Goal: Task Accomplishment & Management: Manage account settings

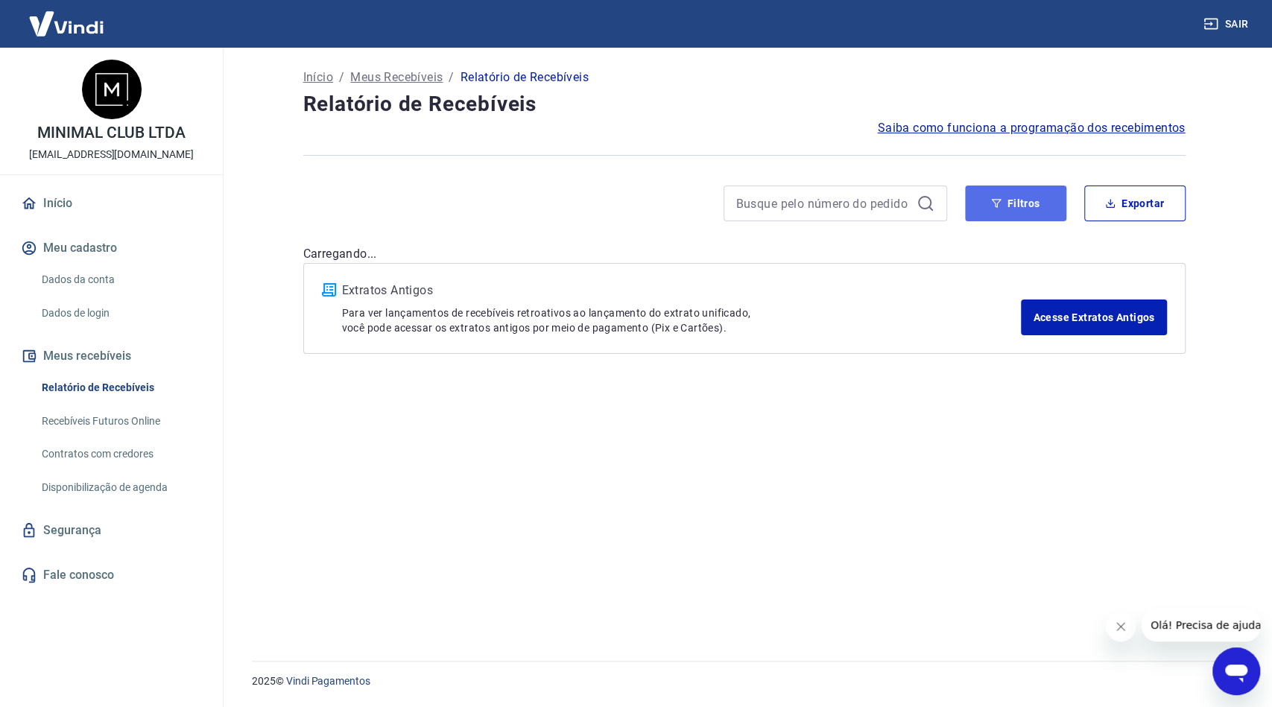
click at [1026, 204] on button "Filtros" at bounding box center [1015, 203] width 101 height 36
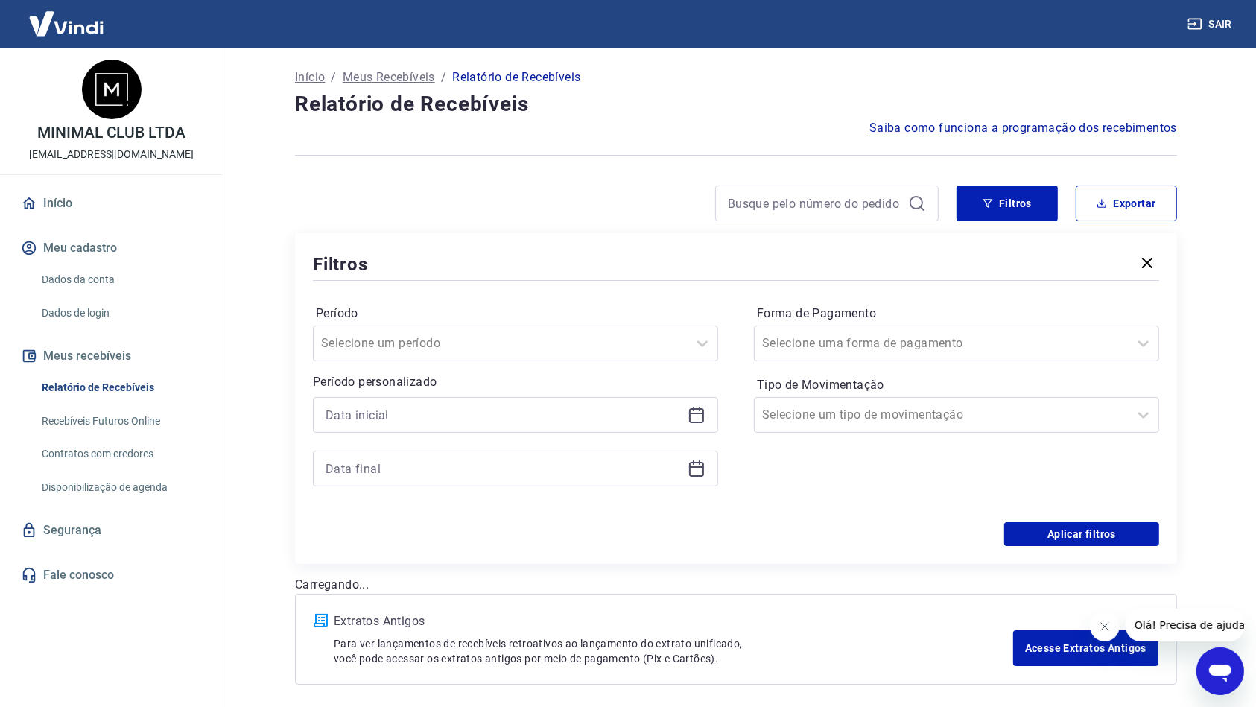
click at [466, 399] on div at bounding box center [515, 415] width 405 height 36
click at [475, 414] on input at bounding box center [504, 415] width 356 height 22
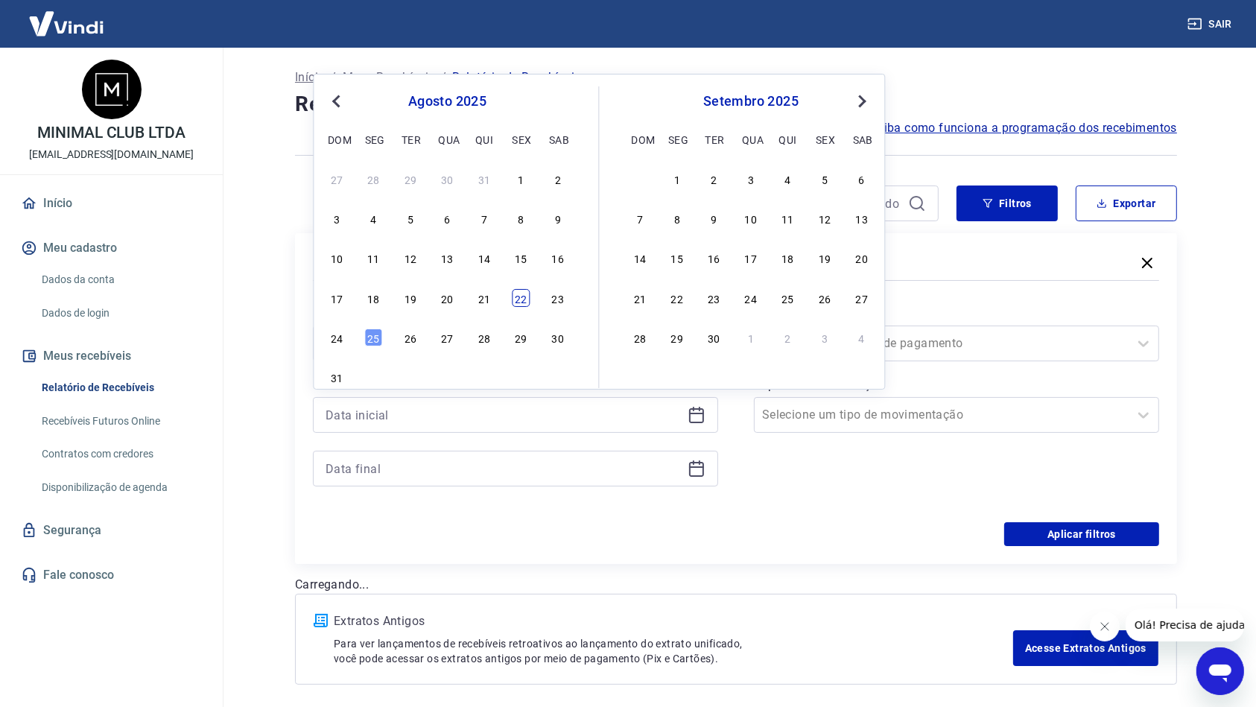
click at [524, 296] on div "22" at bounding box center [522, 298] width 18 height 18
type input "[DATE]"
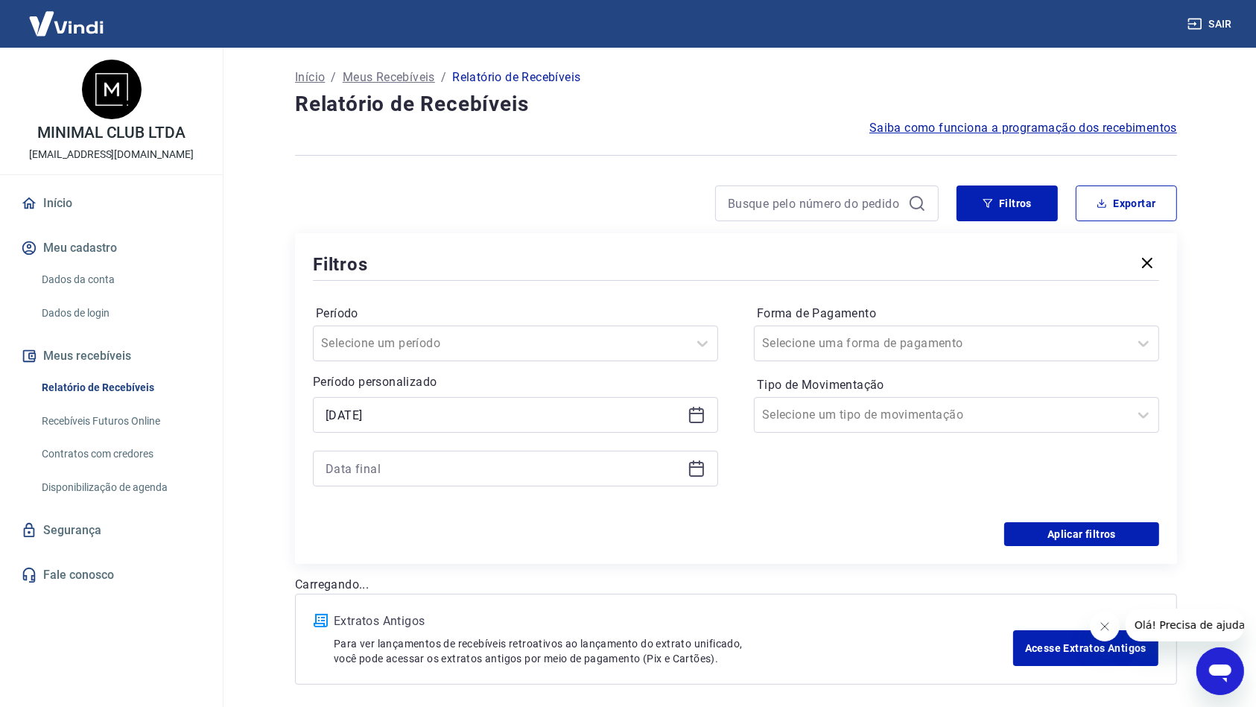
click at [629, 454] on div at bounding box center [515, 469] width 405 height 36
click at [619, 475] on input at bounding box center [504, 468] width 356 height 22
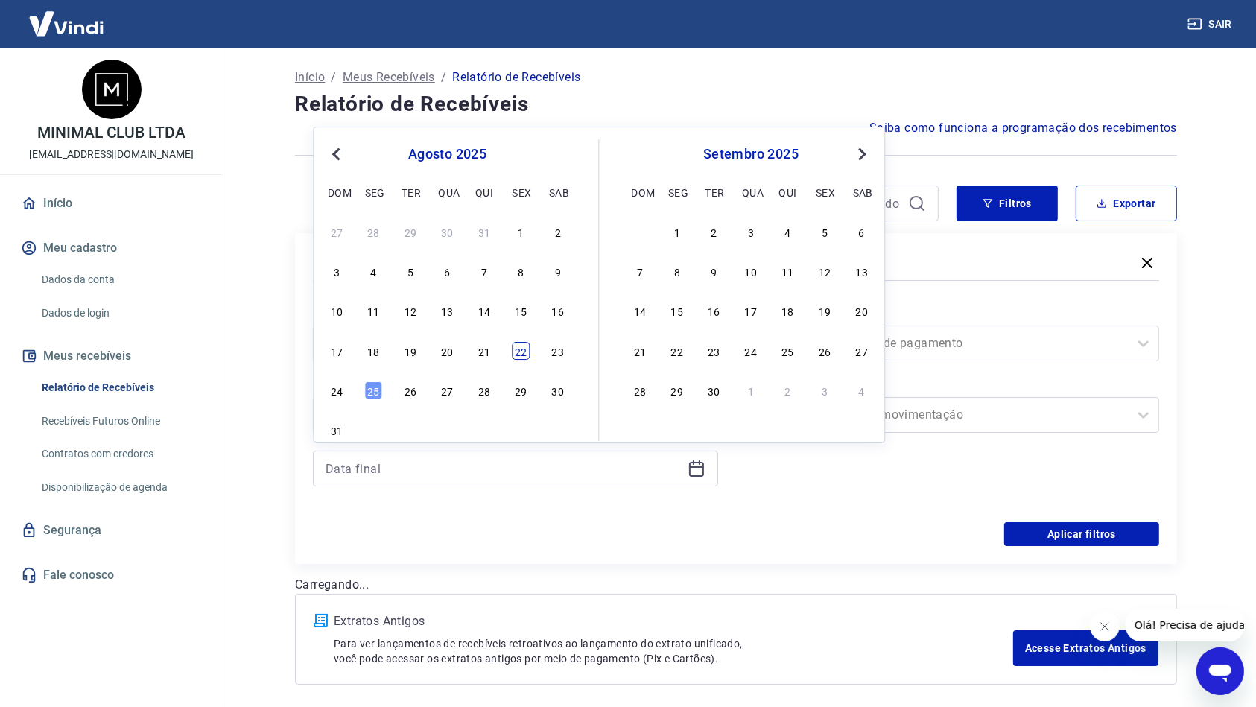
click at [518, 355] on div "22" at bounding box center [522, 351] width 18 height 18
type input "[DATE]"
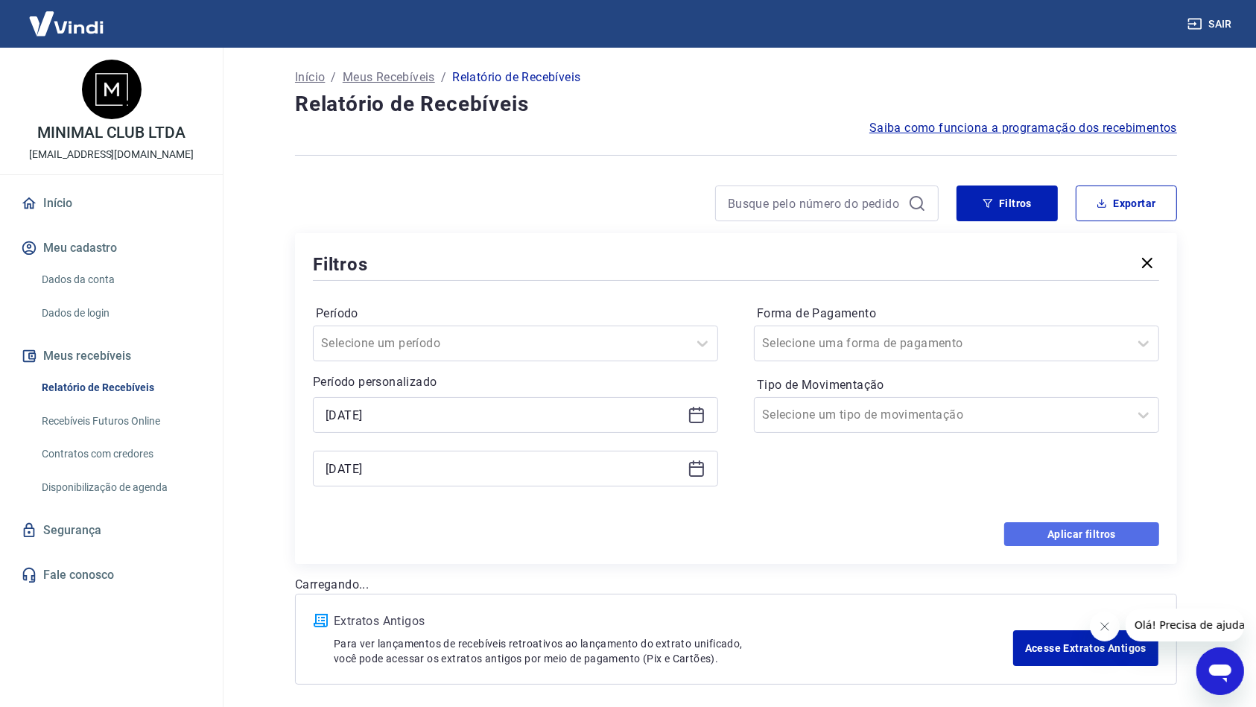
click at [1043, 539] on button "Aplicar filtros" at bounding box center [1081, 534] width 155 height 24
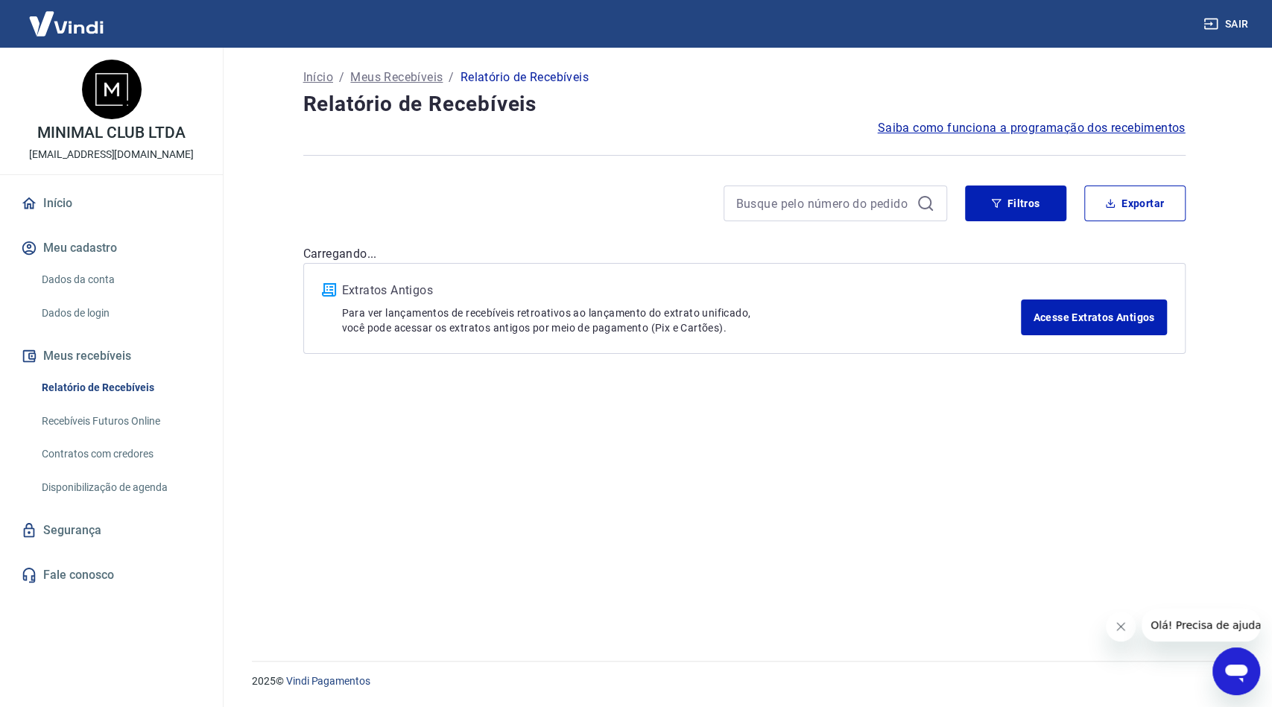
click at [1111, 626] on button "Fechar mensagem da empresa" at bounding box center [1120, 627] width 30 height 30
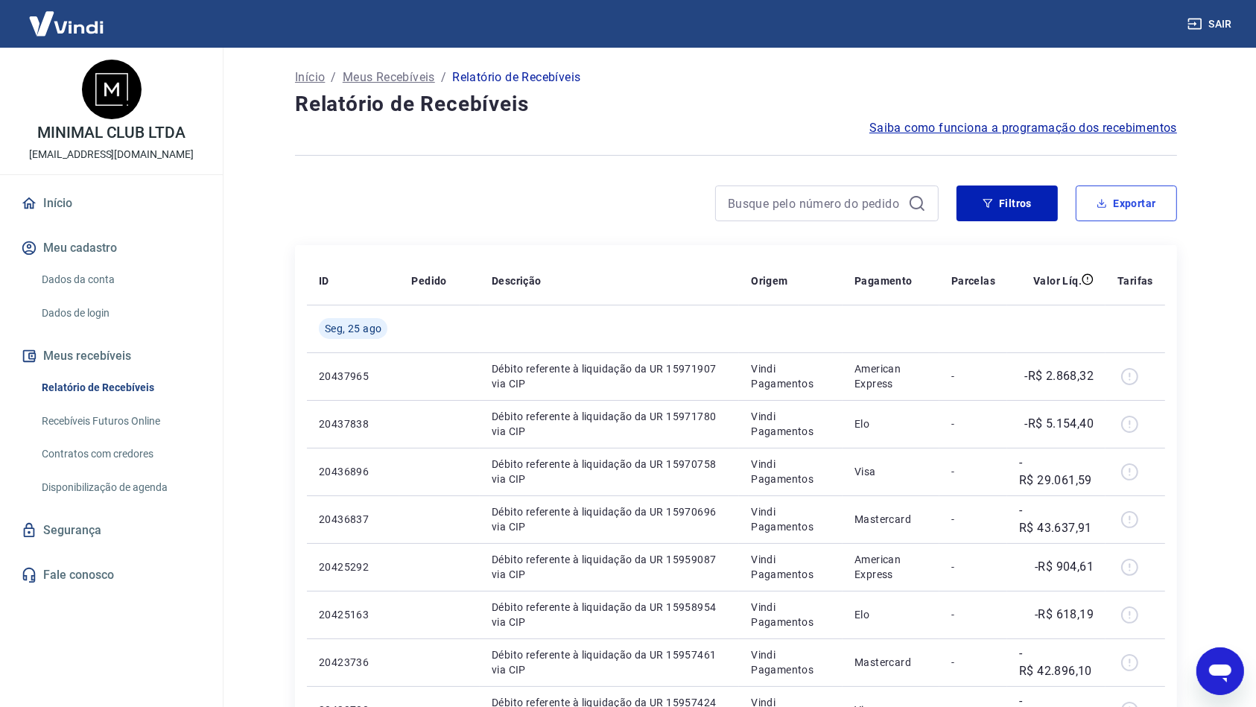
click at [1163, 212] on button "Exportar" at bounding box center [1126, 203] width 101 height 36
type input "[DATE]"
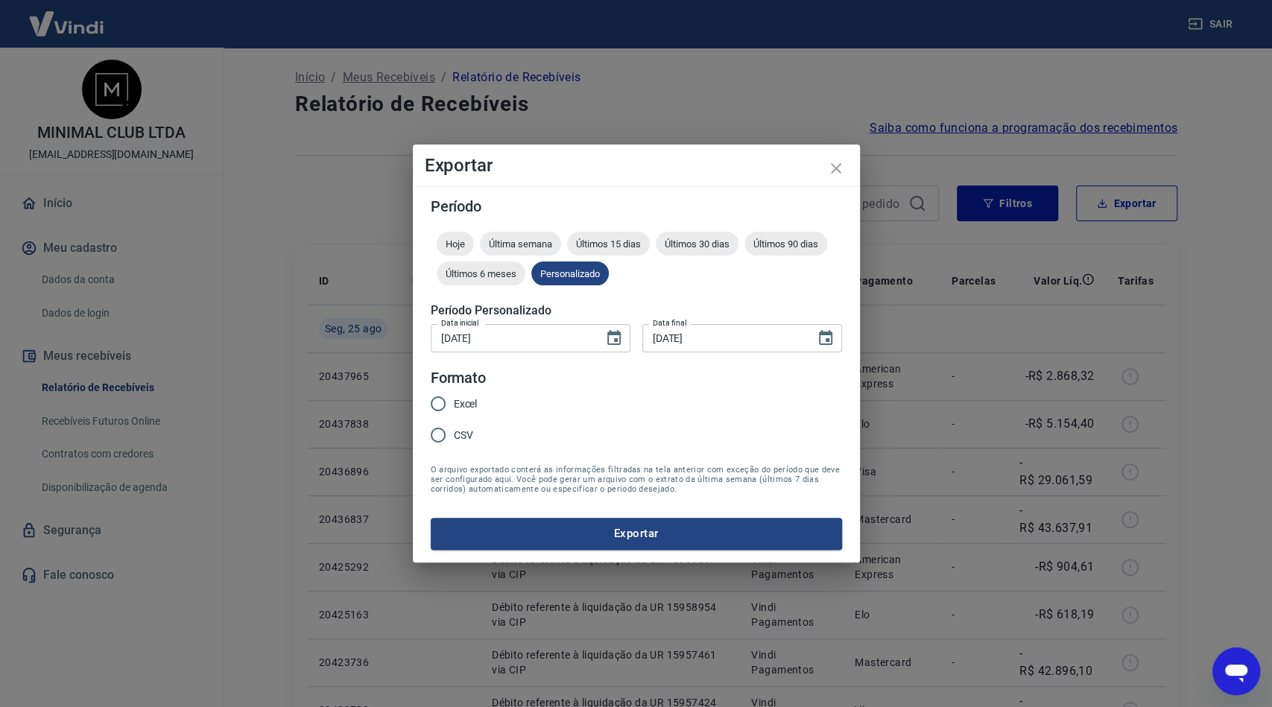
click at [441, 402] on input "Excel" at bounding box center [437, 403] width 31 height 31
radio input "true"
click at [647, 535] on button "Exportar" at bounding box center [636, 533] width 411 height 31
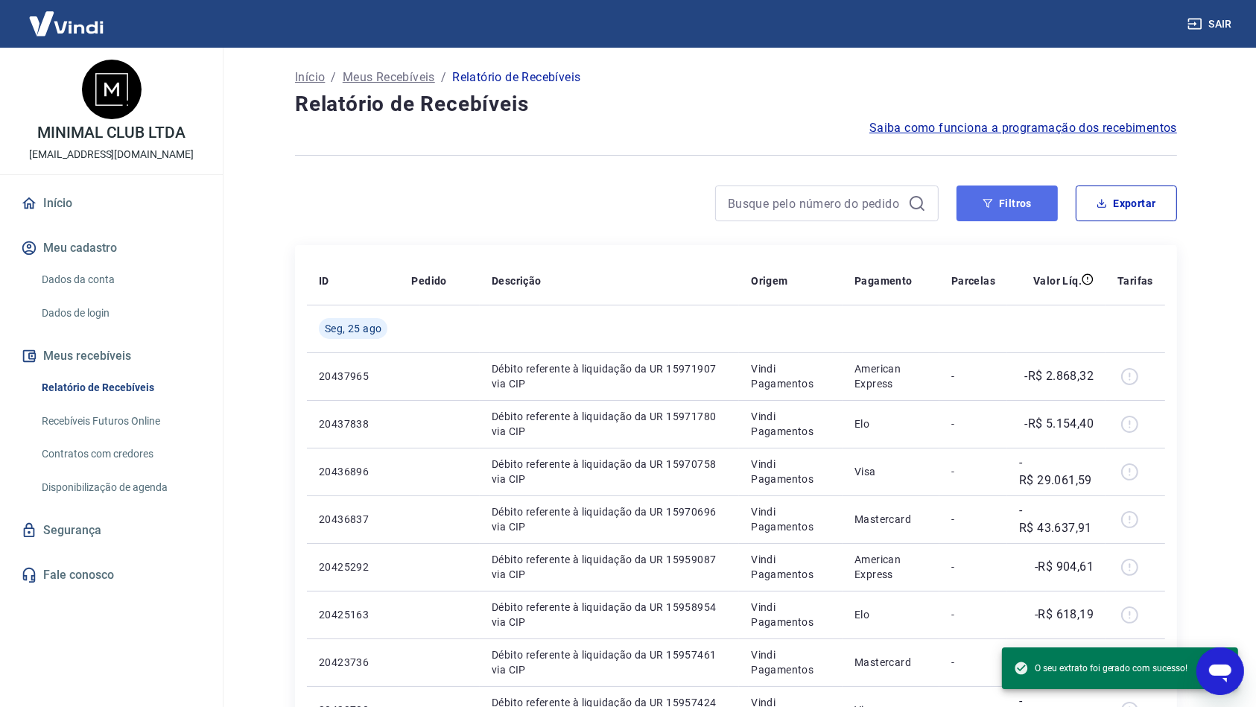
click at [991, 198] on icon "button" at bounding box center [988, 203] width 10 height 10
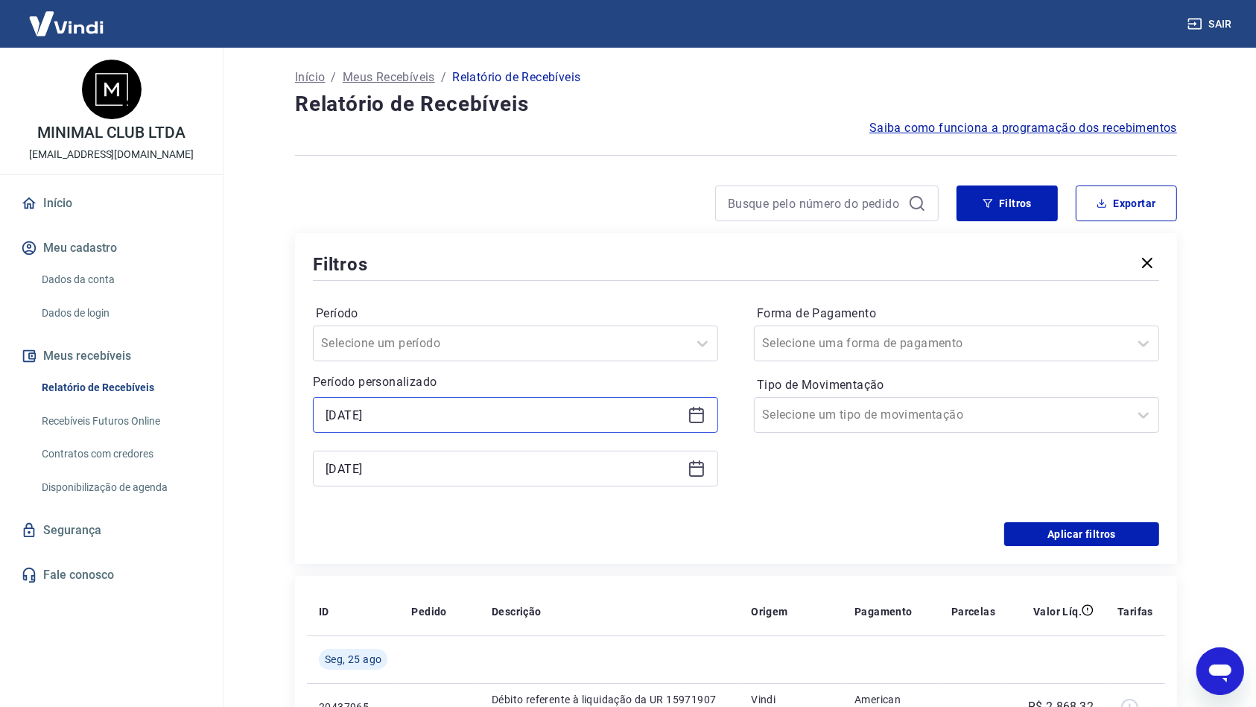
click at [474, 418] on input "[DATE]" at bounding box center [504, 415] width 356 height 22
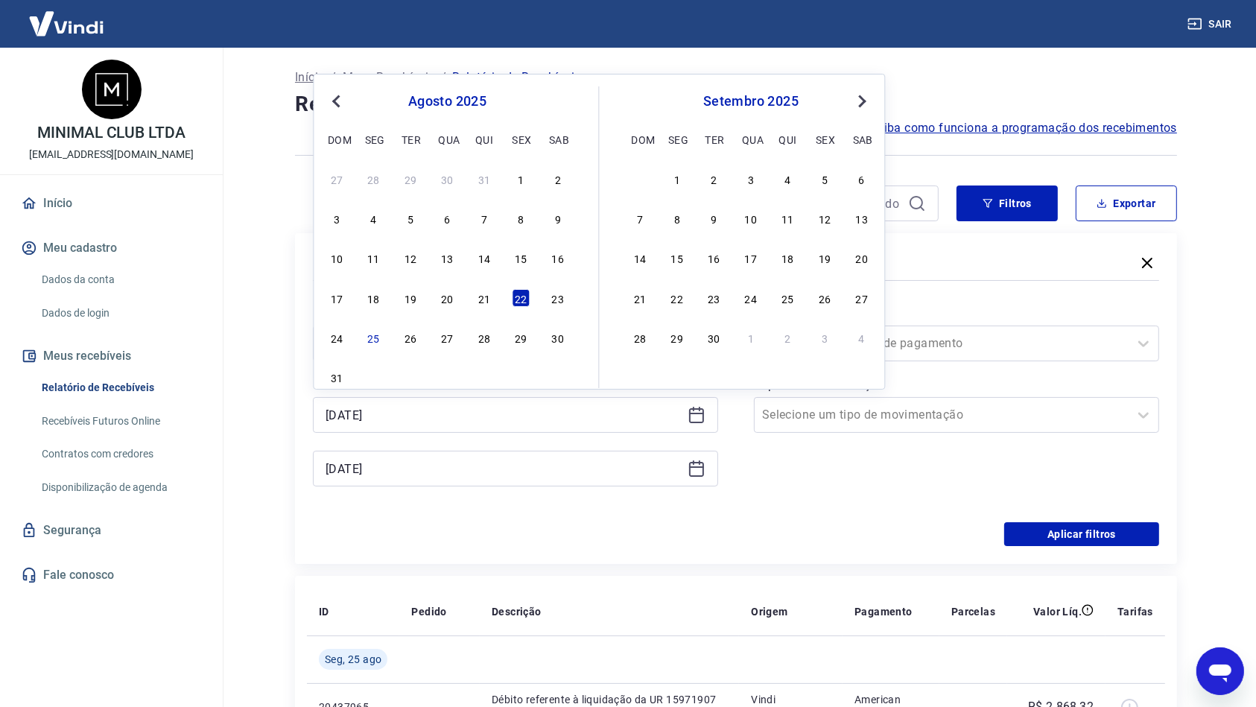
click at [556, 289] on div "23" at bounding box center [558, 298] width 18 height 18
type input "[DATE]"
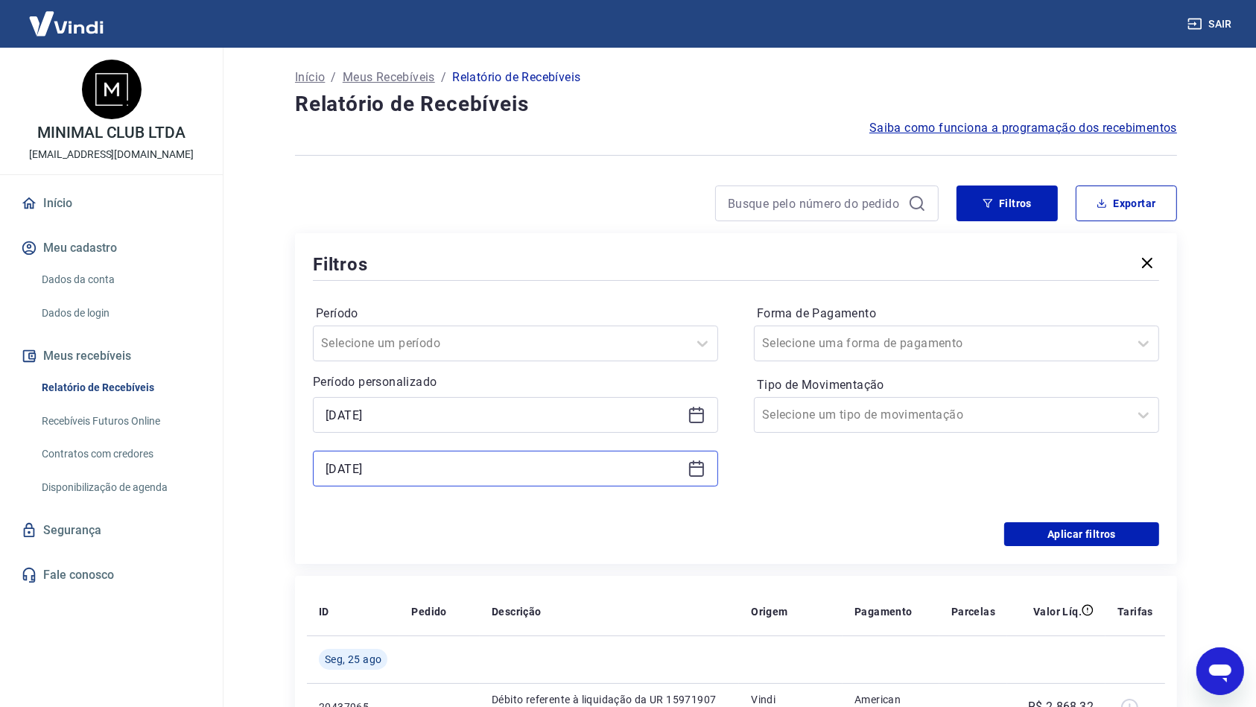
click at [571, 475] on input "[DATE]" at bounding box center [504, 468] width 356 height 22
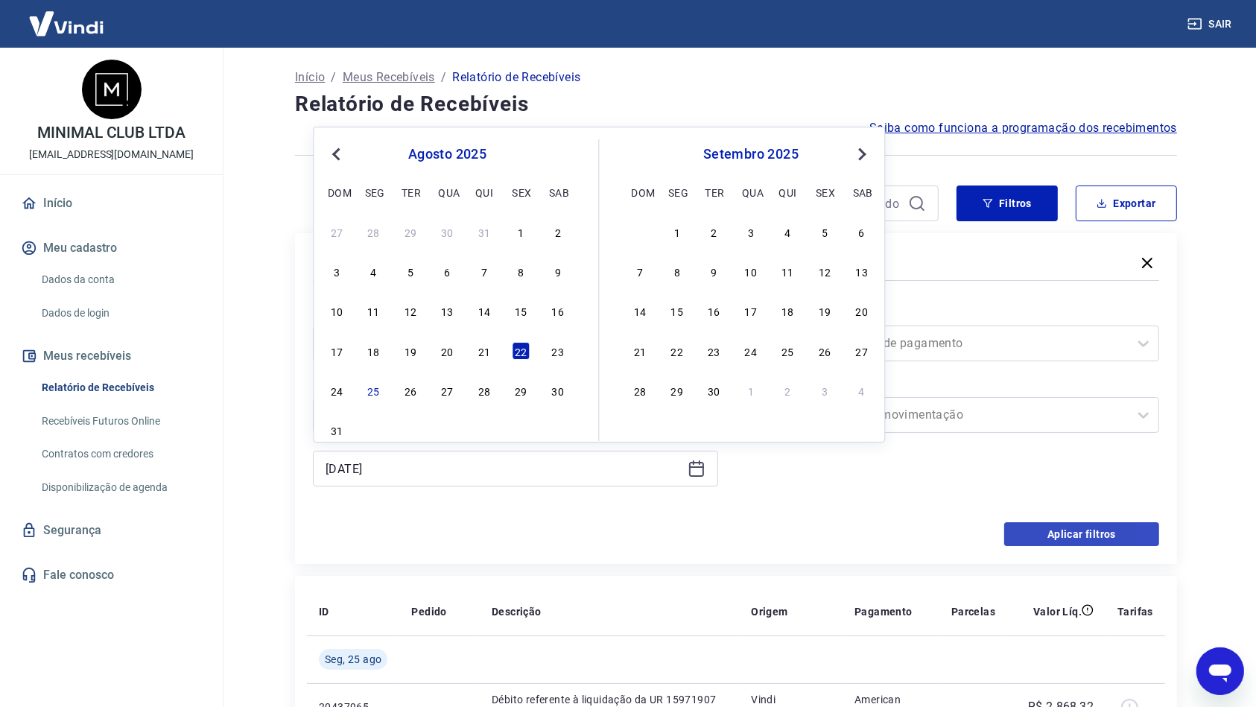
drag, startPoint x: 554, startPoint y: 350, endPoint x: 1097, endPoint y: 545, distance: 576.4
click at [553, 350] on div "23" at bounding box center [558, 351] width 18 height 18
type input "[DATE]"
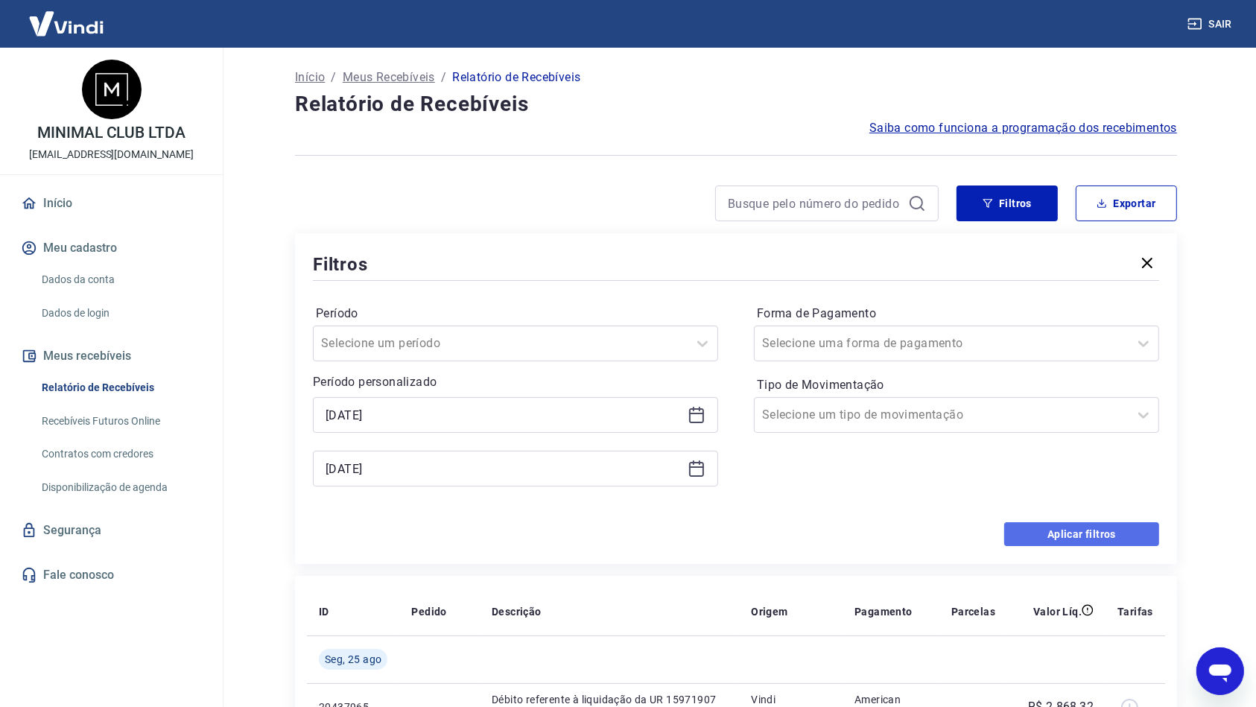
click at [1088, 532] on button "Aplicar filtros" at bounding box center [1081, 534] width 155 height 24
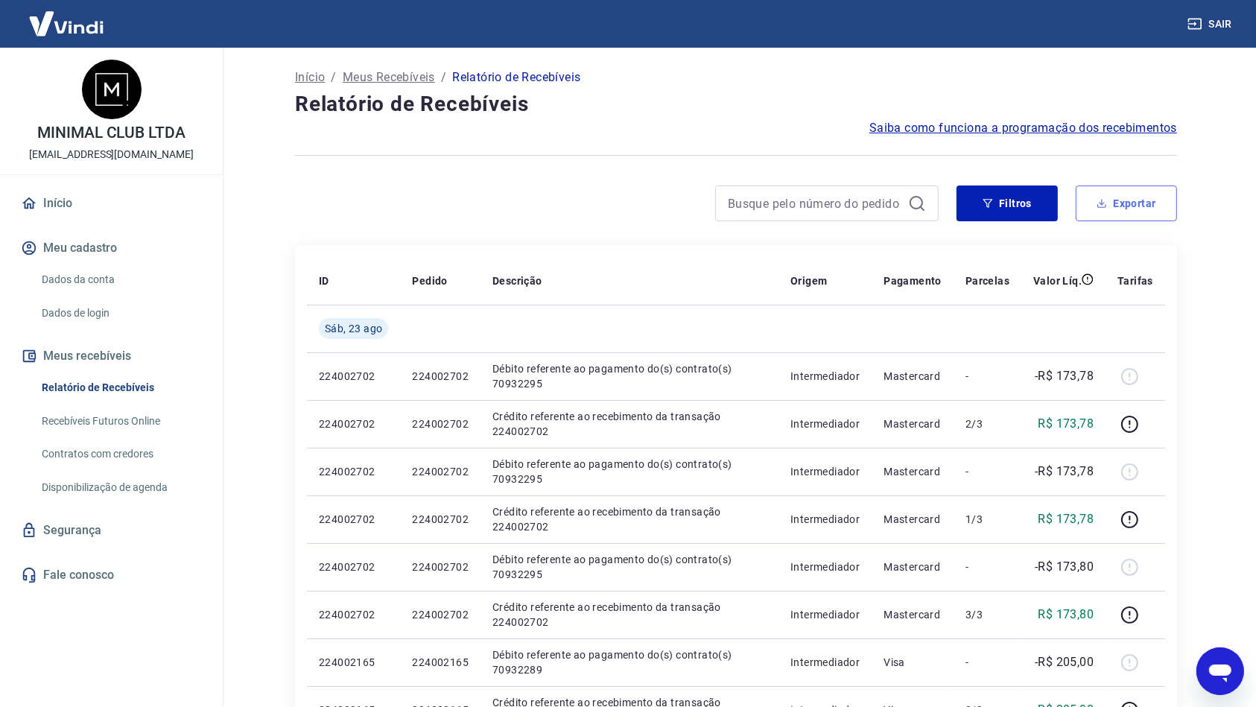
click at [1111, 206] on button "Exportar" at bounding box center [1126, 203] width 101 height 36
type input "[DATE]"
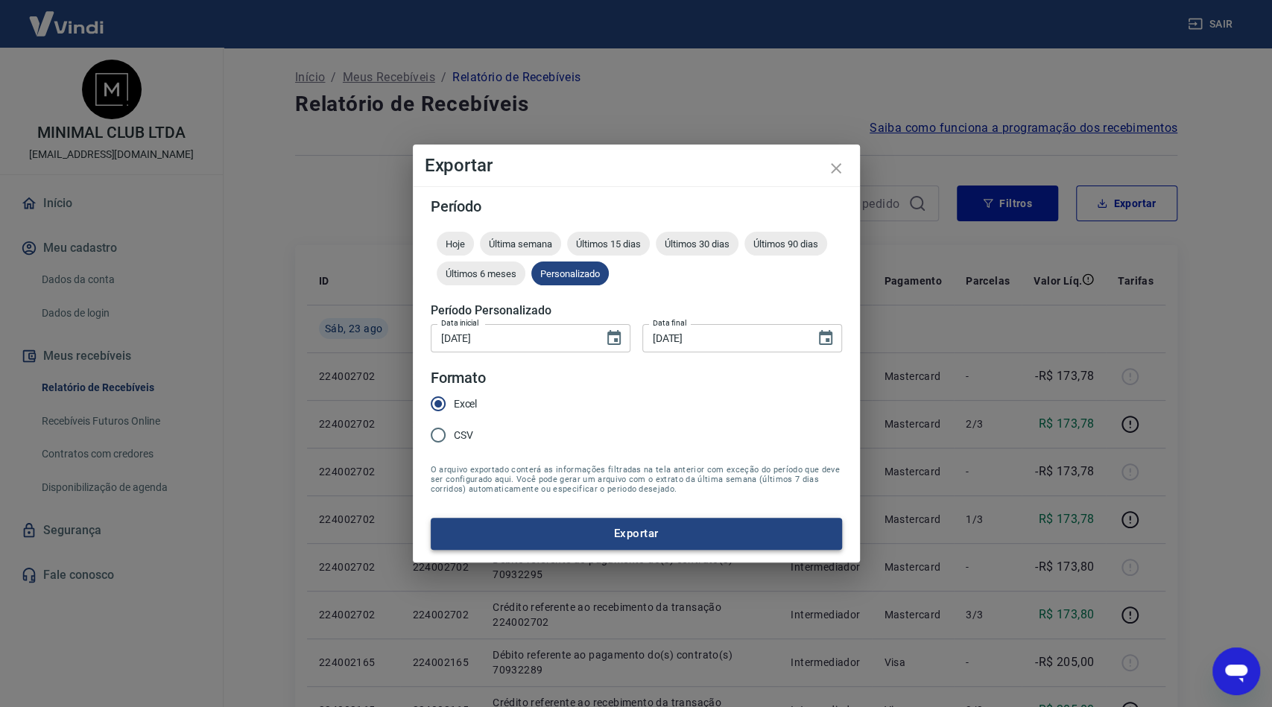
click at [590, 539] on button "Exportar" at bounding box center [636, 533] width 411 height 31
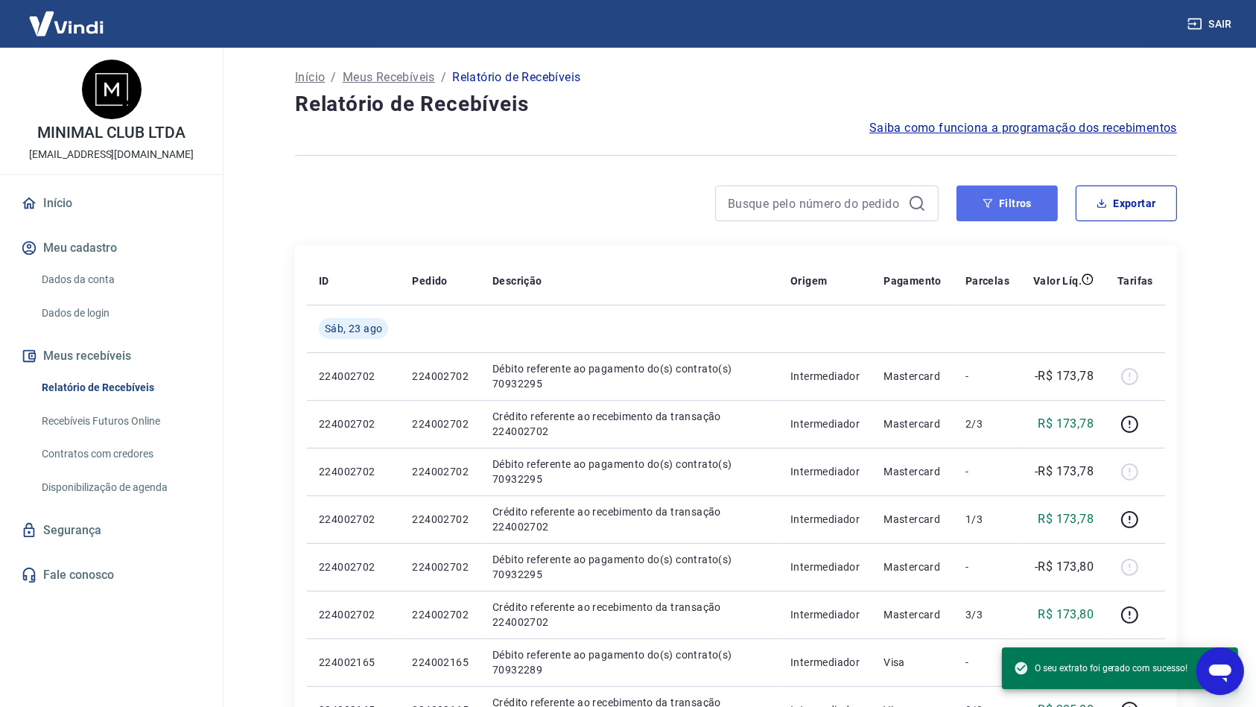
click at [1010, 193] on button "Filtros" at bounding box center [1006, 203] width 101 height 36
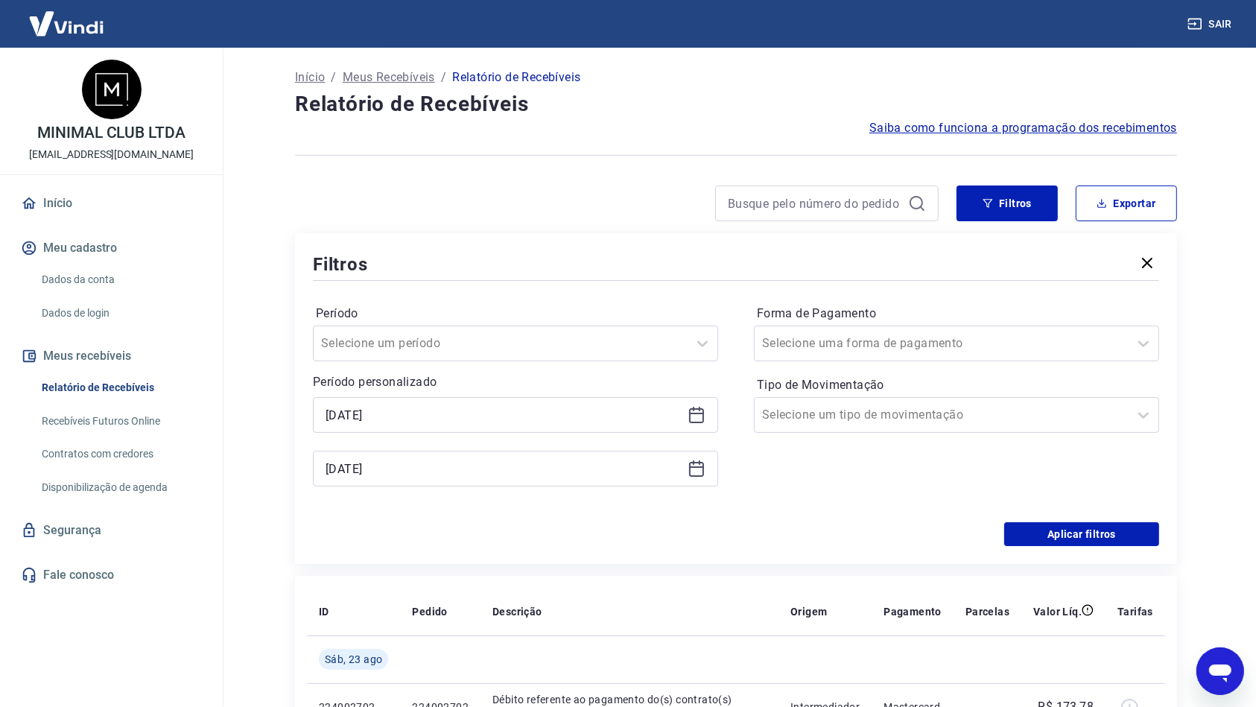
click at [419, 427] on div "[DATE]" at bounding box center [515, 415] width 405 height 36
click at [423, 419] on input "[DATE]" at bounding box center [504, 415] width 356 height 22
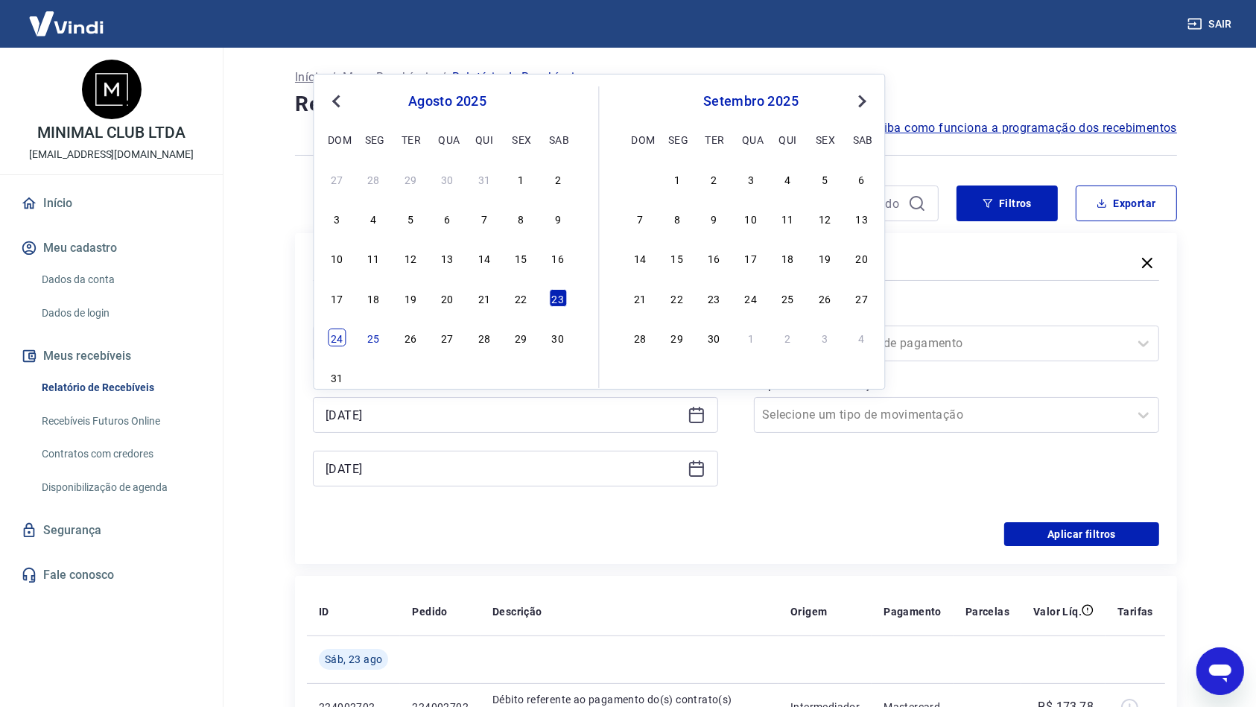
click at [339, 343] on div "24" at bounding box center [337, 338] width 18 height 18
type input "[DATE]"
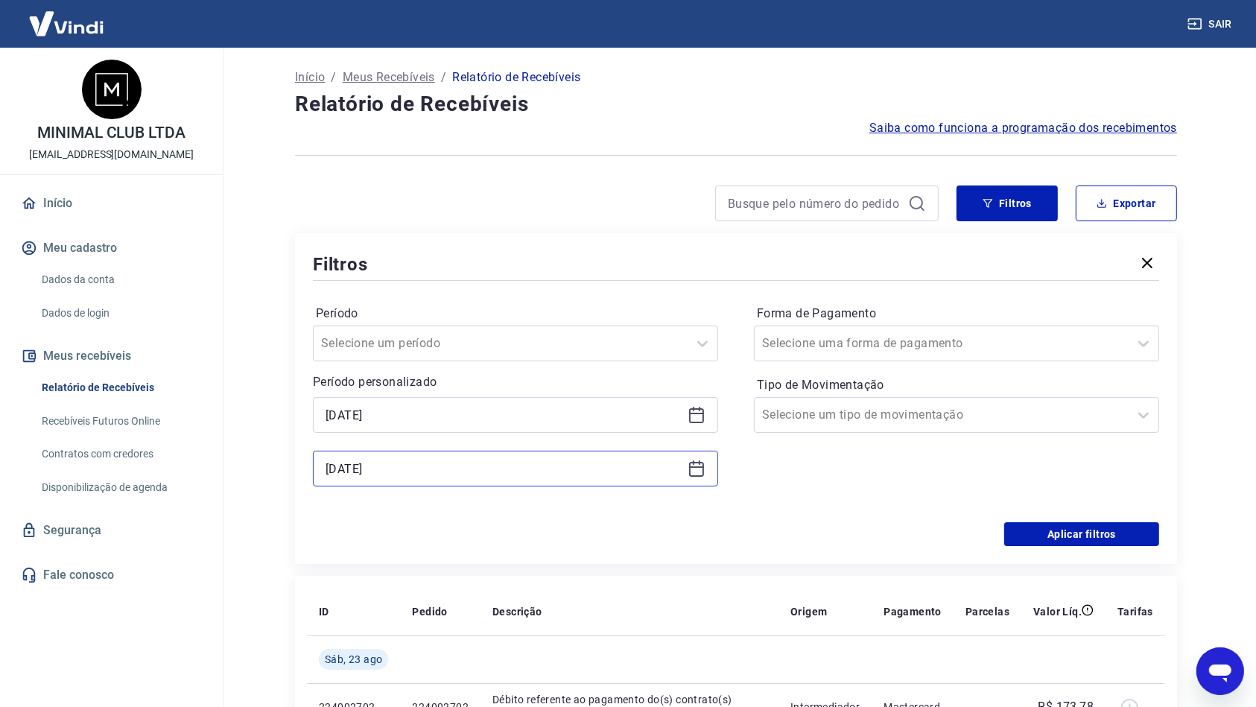
click at [483, 479] on input "[DATE]" at bounding box center [504, 468] width 356 height 22
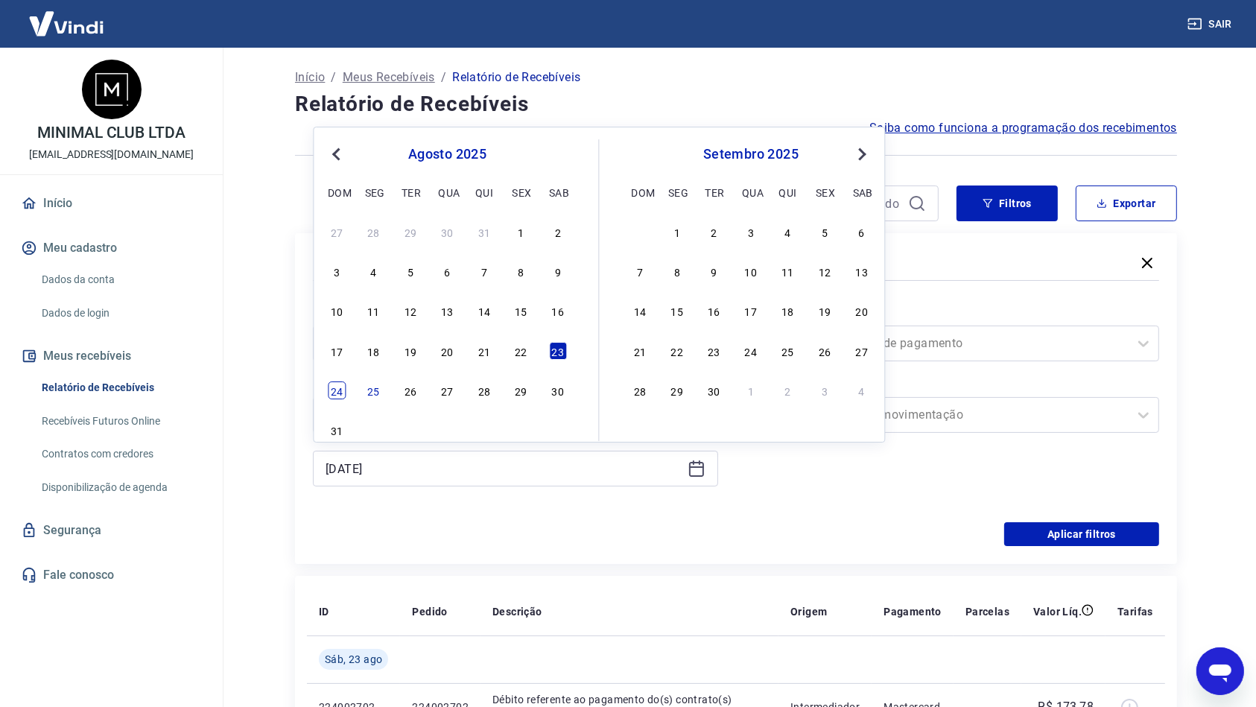
click at [335, 382] on div "24" at bounding box center [337, 390] width 18 height 18
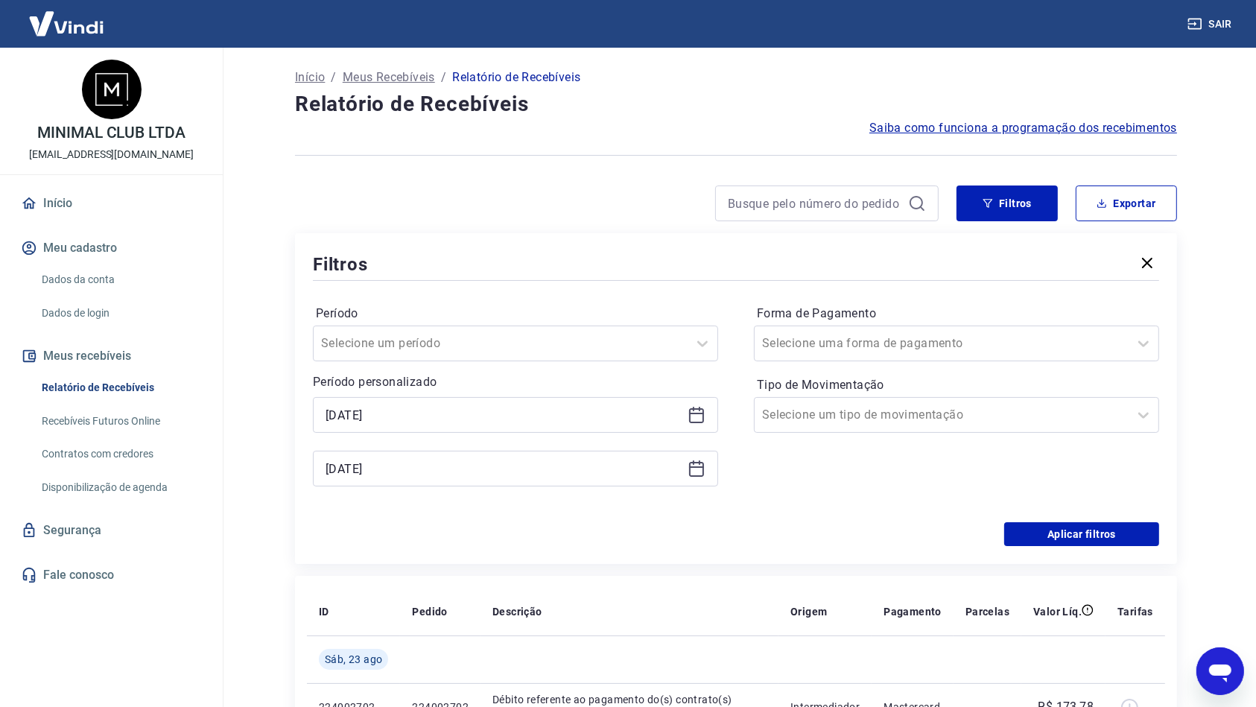
type input "[DATE]"
click at [1019, 530] on button "Aplicar filtros" at bounding box center [1081, 534] width 155 height 24
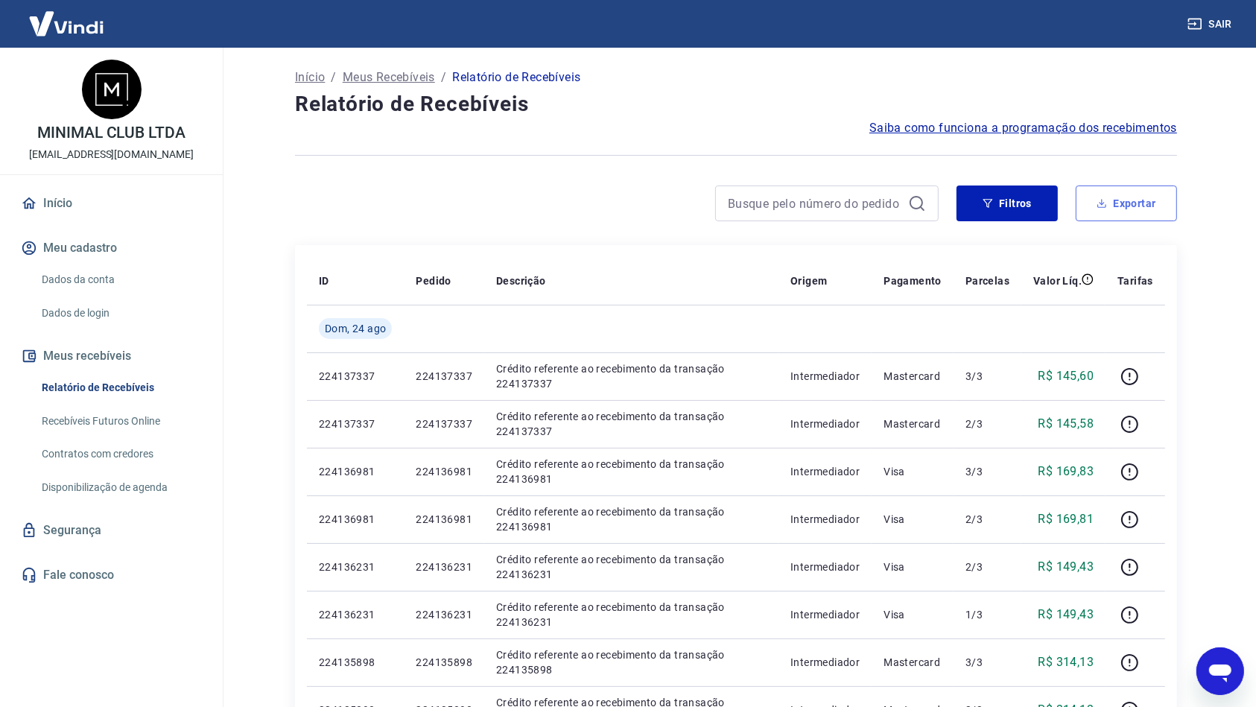
click at [1097, 201] on icon "button" at bounding box center [1102, 203] width 10 height 10
type input "[DATE]"
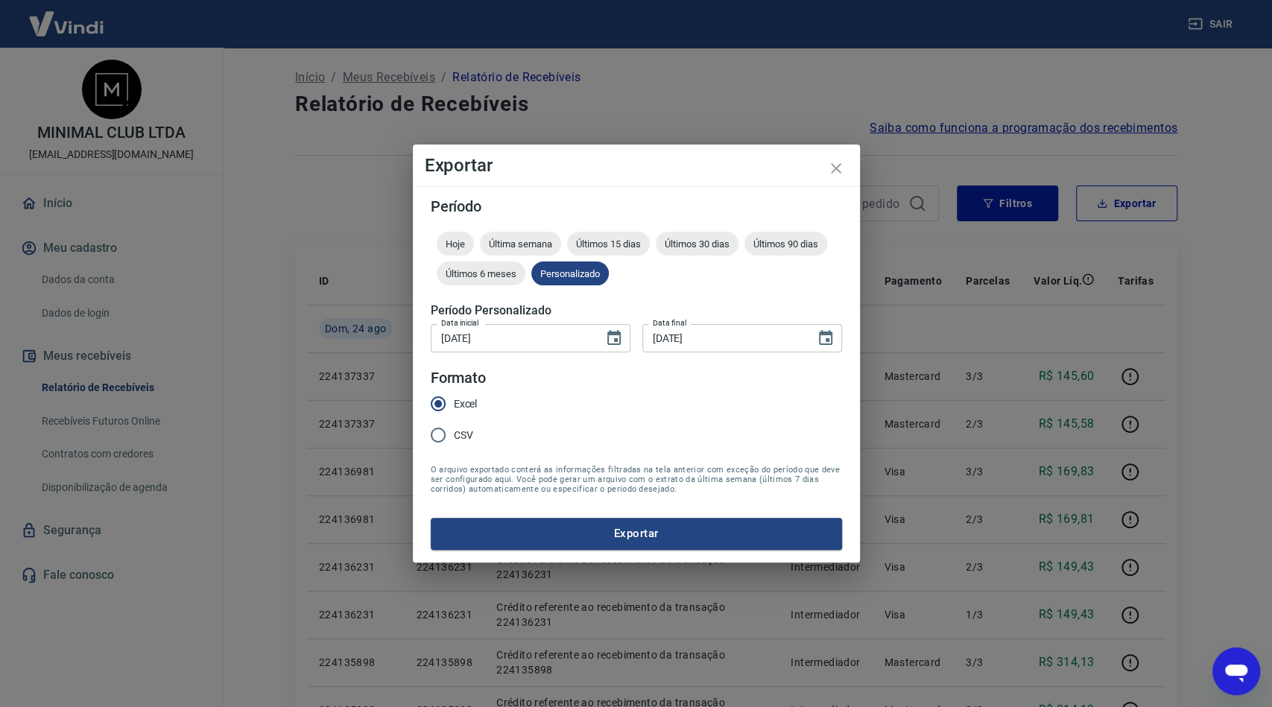
click at [708, 528] on button "Exportar" at bounding box center [636, 533] width 411 height 31
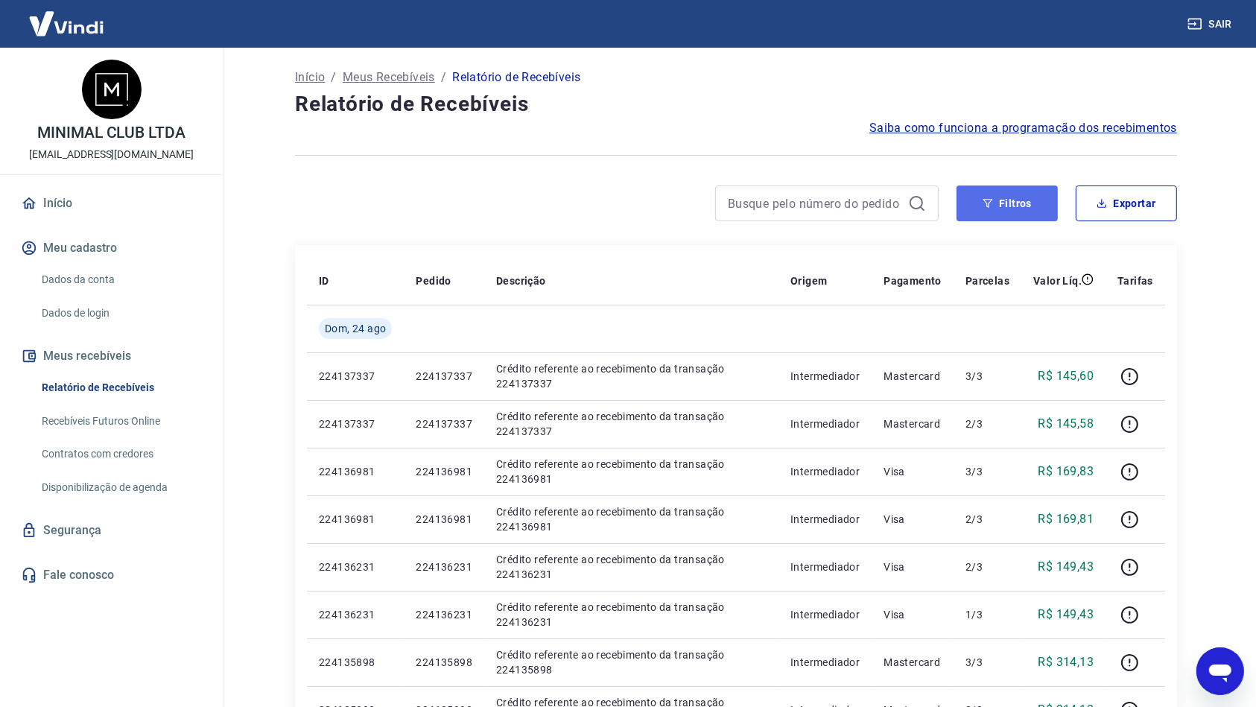
click at [1006, 218] on button "Filtros" at bounding box center [1006, 203] width 101 height 36
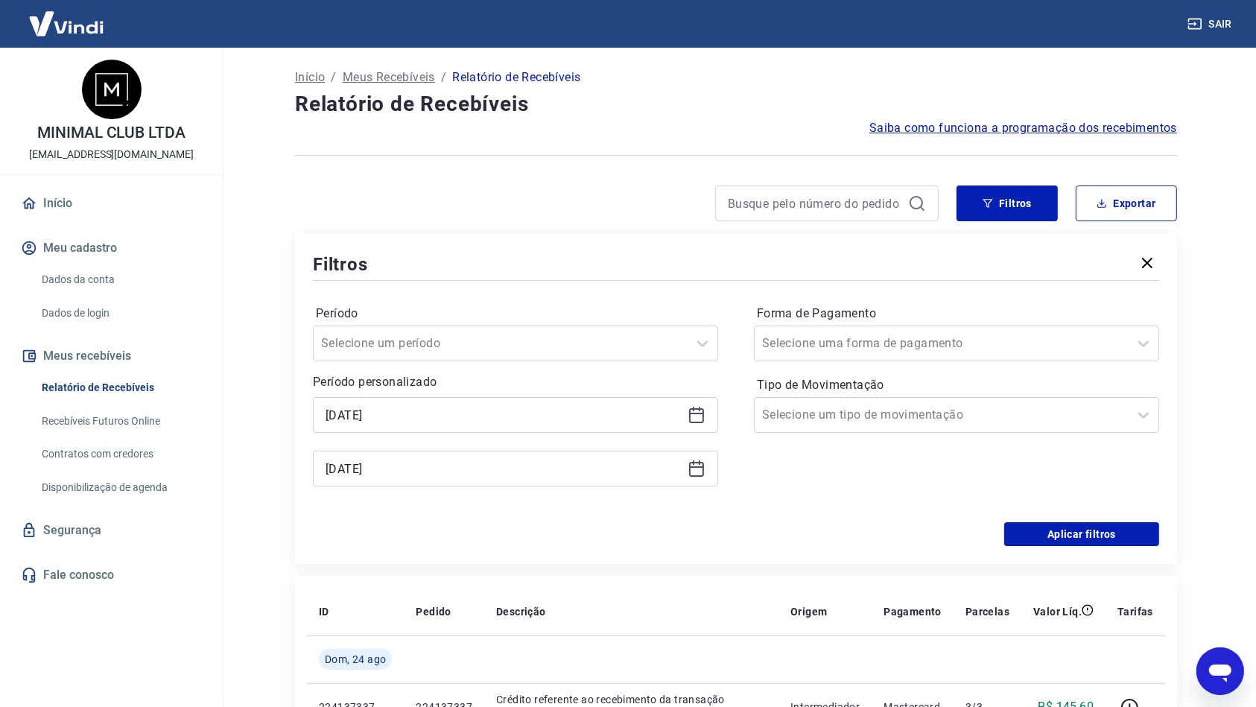
click at [672, 229] on div "Filtros Exportar Filtros Período Selecione um período Período personalizado [DA…" at bounding box center [736, 374] width 882 height 378
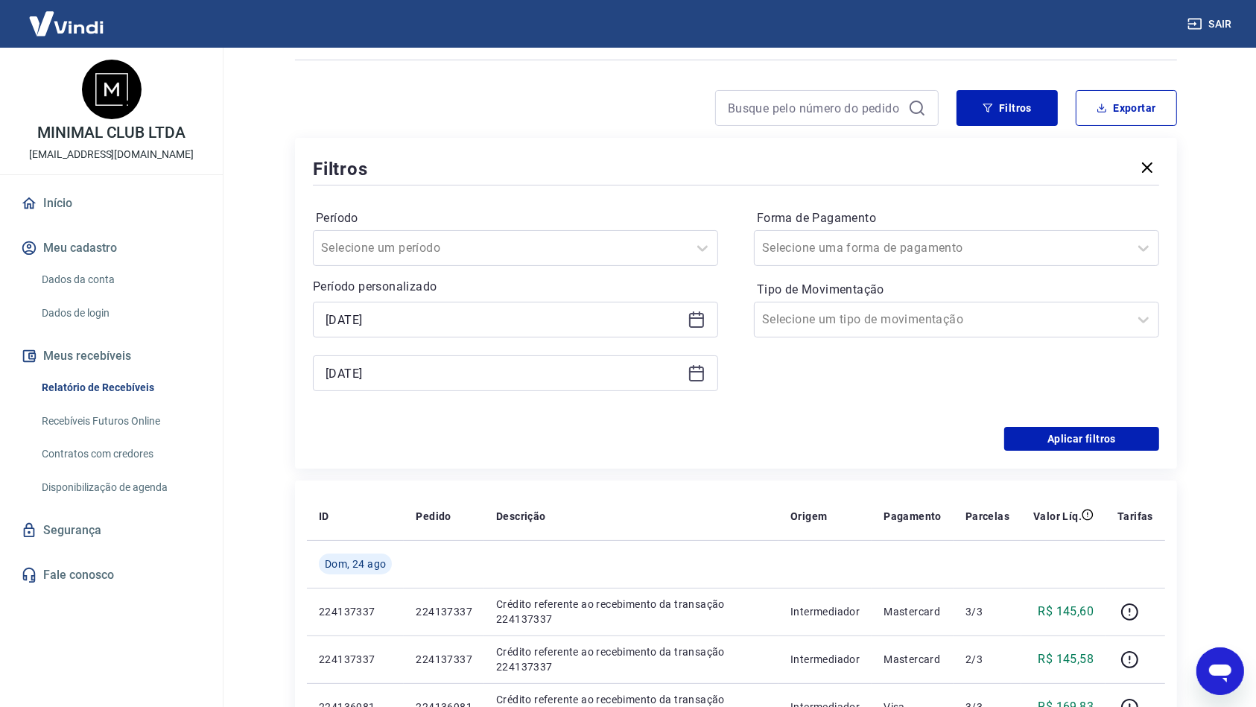
scroll to position [198, 0]
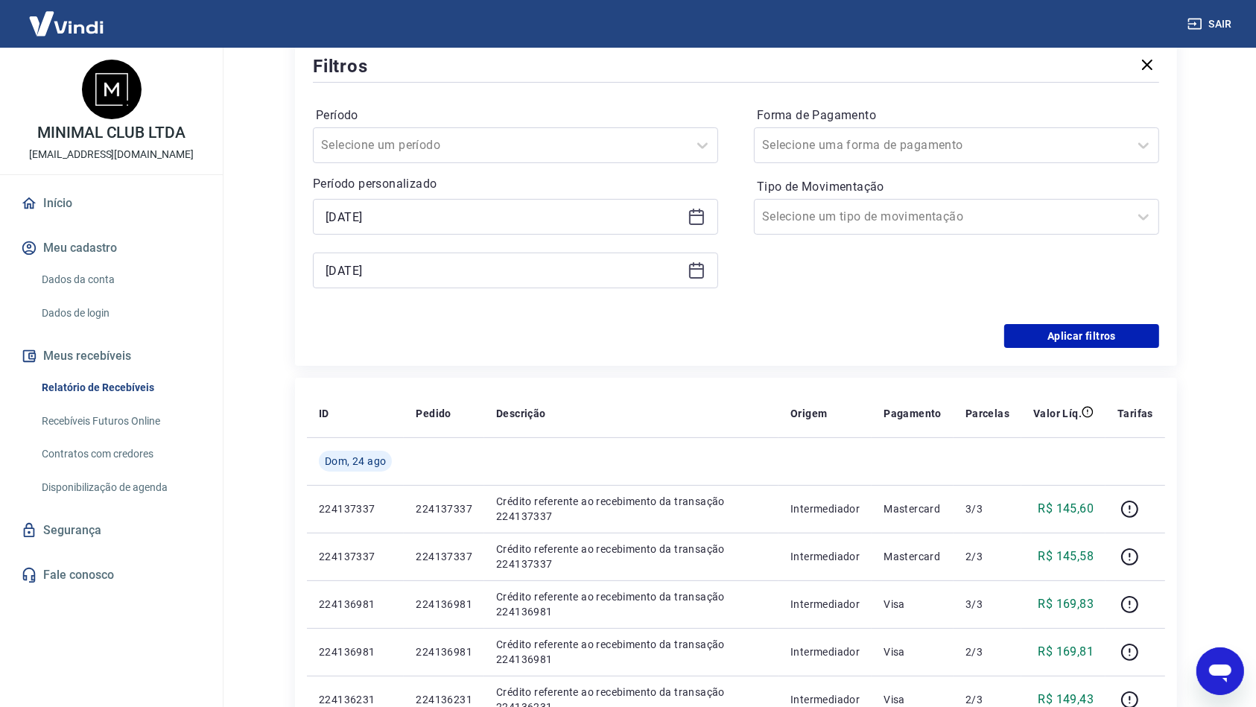
click at [669, 345] on div "Aplicar filtros" at bounding box center [736, 336] width 846 height 24
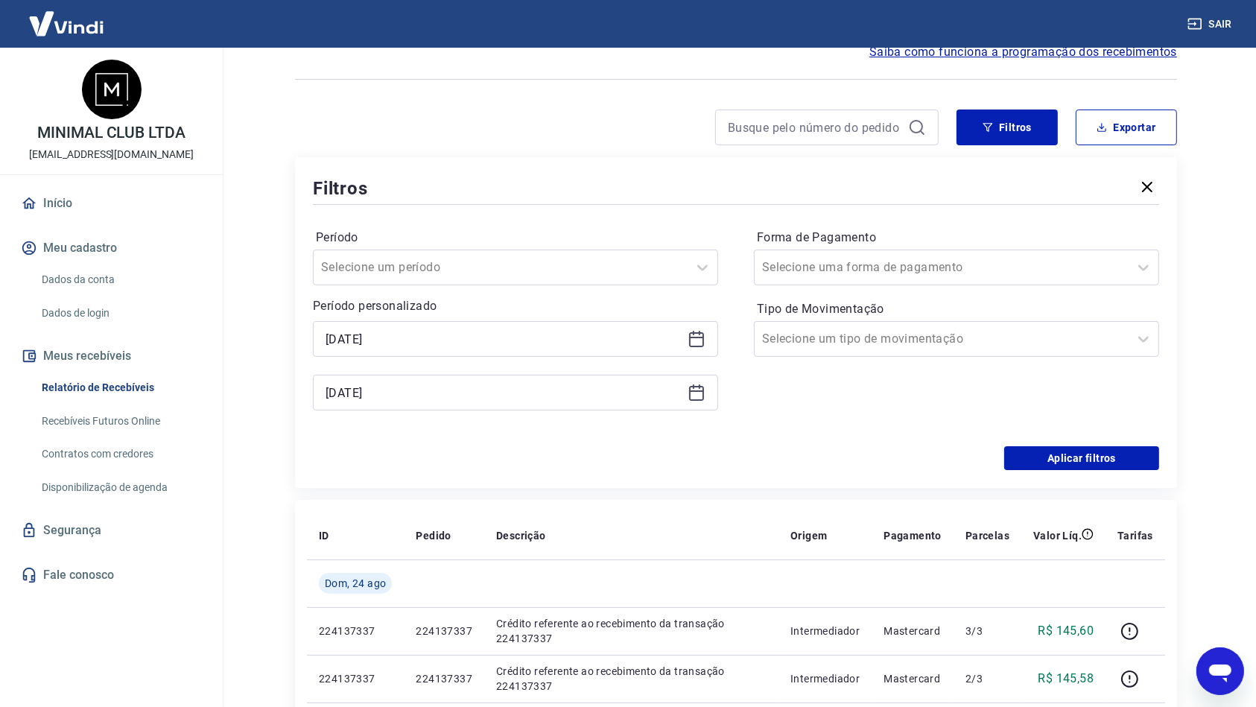
scroll to position [0, 0]
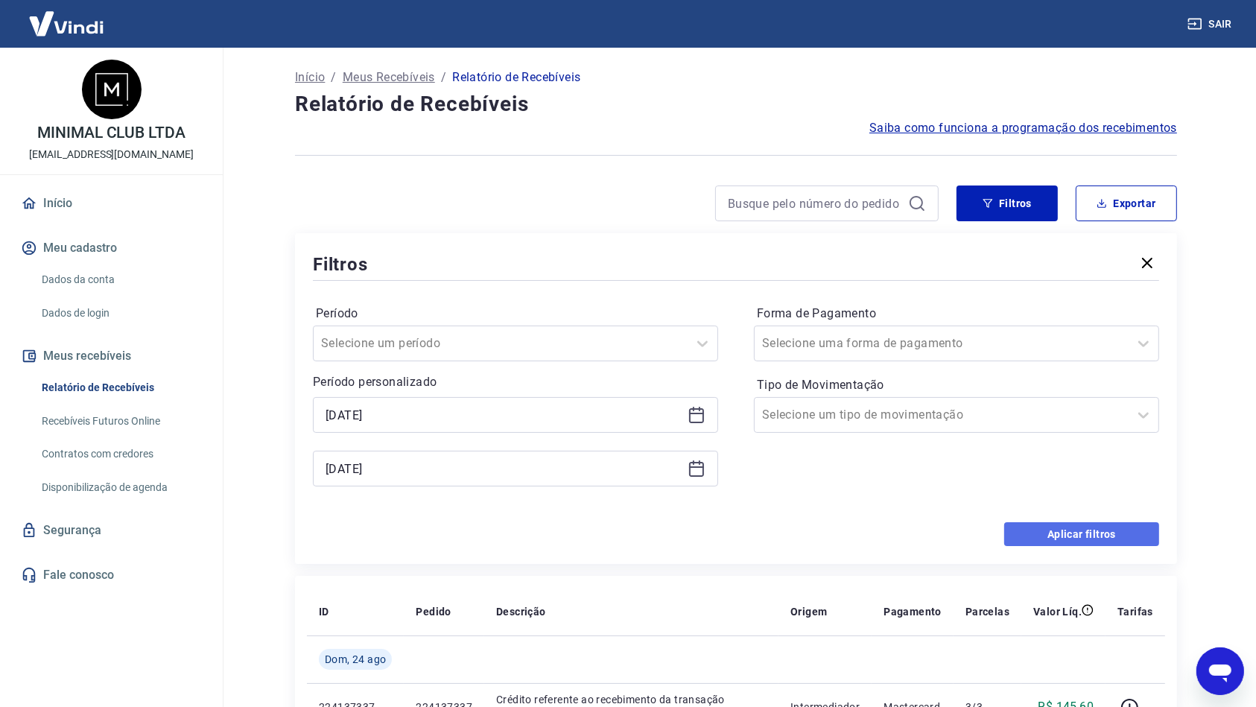
click at [1047, 539] on button "Aplicar filtros" at bounding box center [1081, 534] width 155 height 24
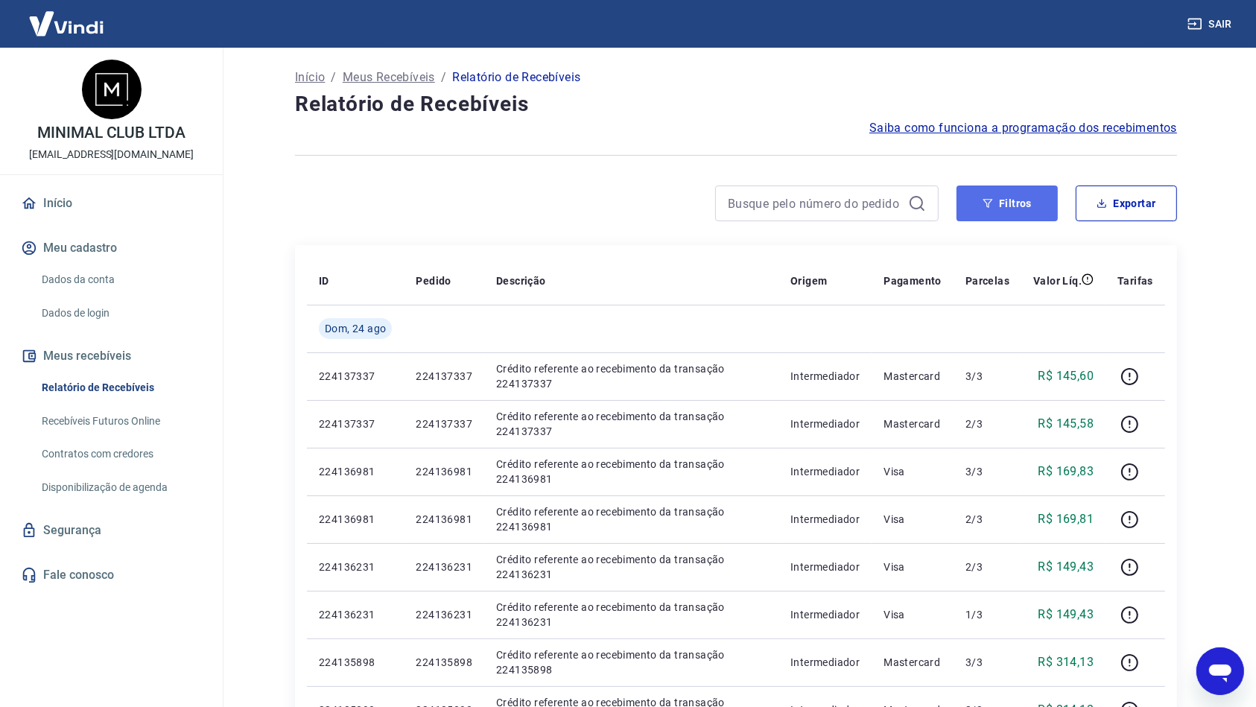
click at [1025, 200] on button "Filtros" at bounding box center [1006, 203] width 101 height 36
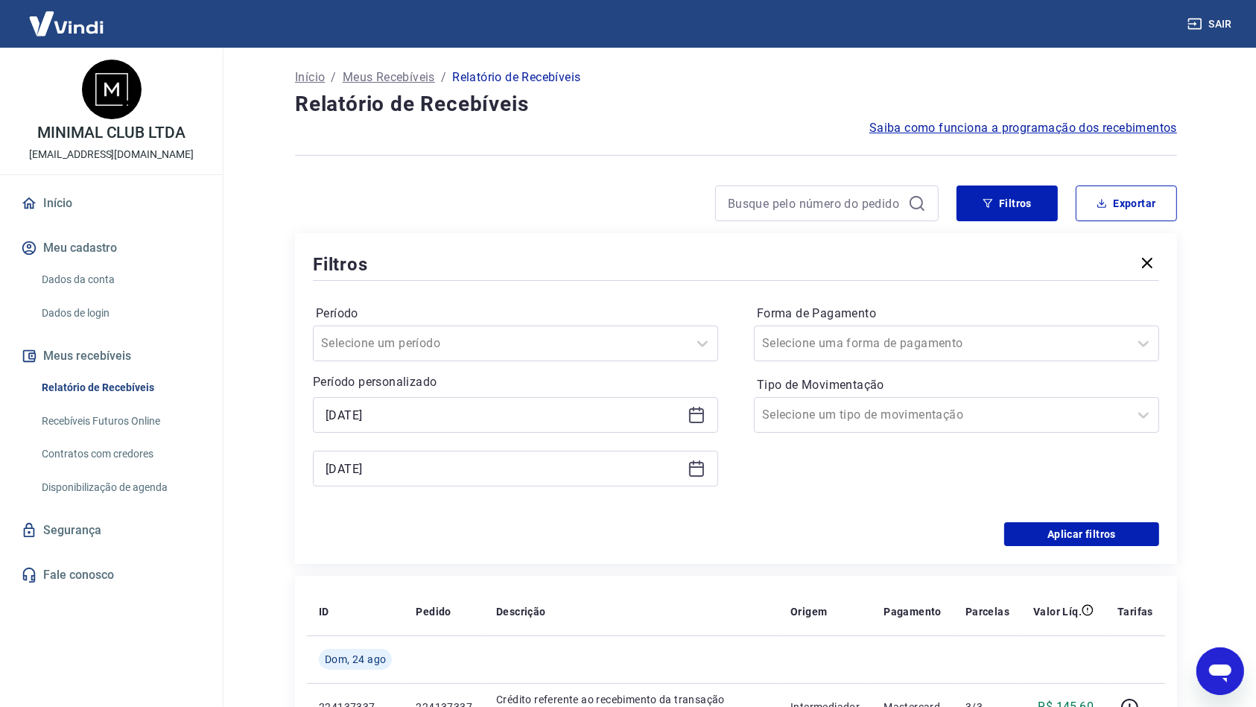
click at [536, 402] on div "[DATE]" at bounding box center [515, 415] width 405 height 36
click at [553, 416] on input "[DATE]" at bounding box center [504, 415] width 356 height 22
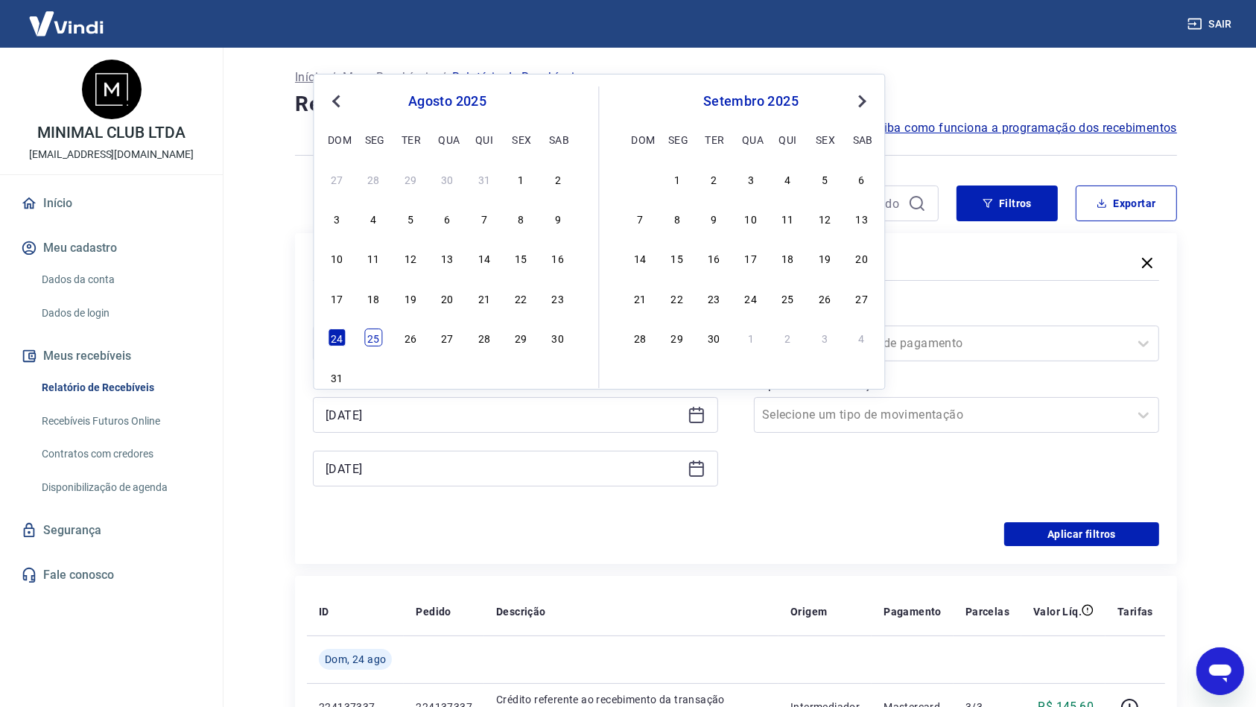
click at [369, 346] on div "25" at bounding box center [374, 338] width 18 height 18
type input "[DATE]"
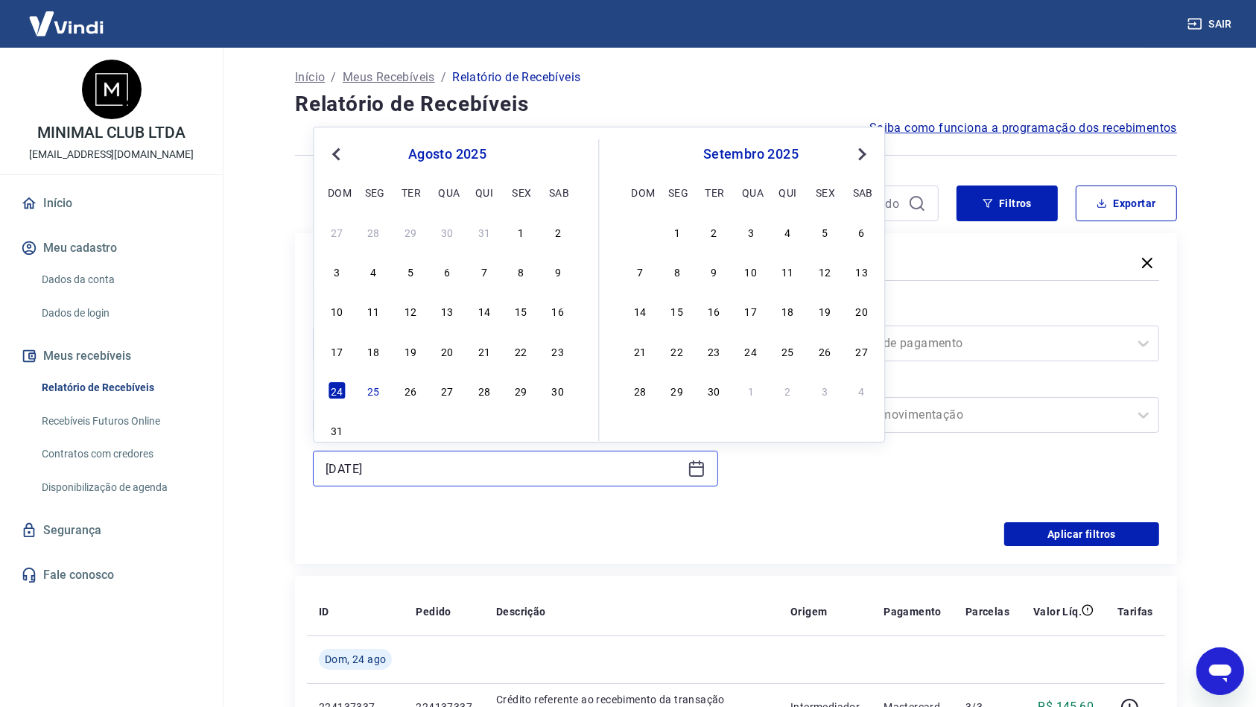
click at [449, 463] on input "[DATE]" at bounding box center [504, 468] width 356 height 22
click at [379, 384] on div "25" at bounding box center [374, 390] width 18 height 18
type input "[DATE]"
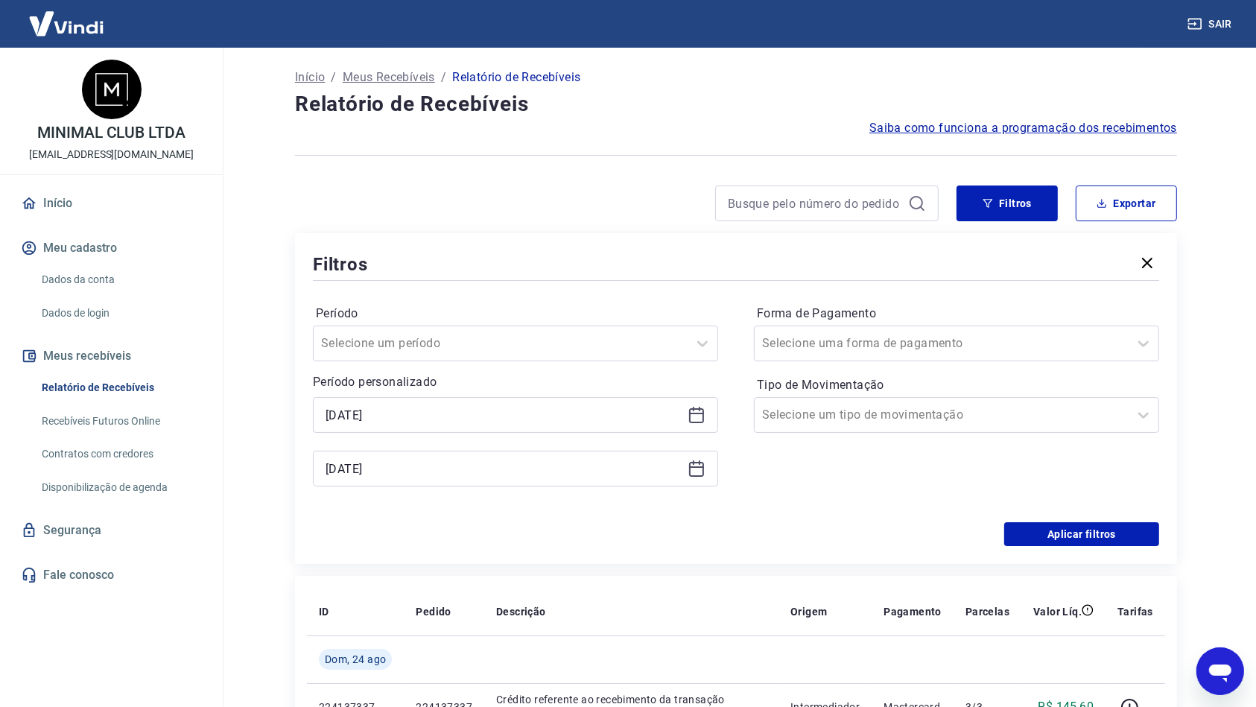
click at [771, 521] on div "Período Selecione um período Período personalizado Selected date: [DATE] [DATE]…" at bounding box center [736, 403] width 846 height 238
drag, startPoint x: 1028, startPoint y: 534, endPoint x: 743, endPoint y: 574, distance: 288.0
click at [1028, 535] on button "Aplicar filtros" at bounding box center [1081, 534] width 155 height 24
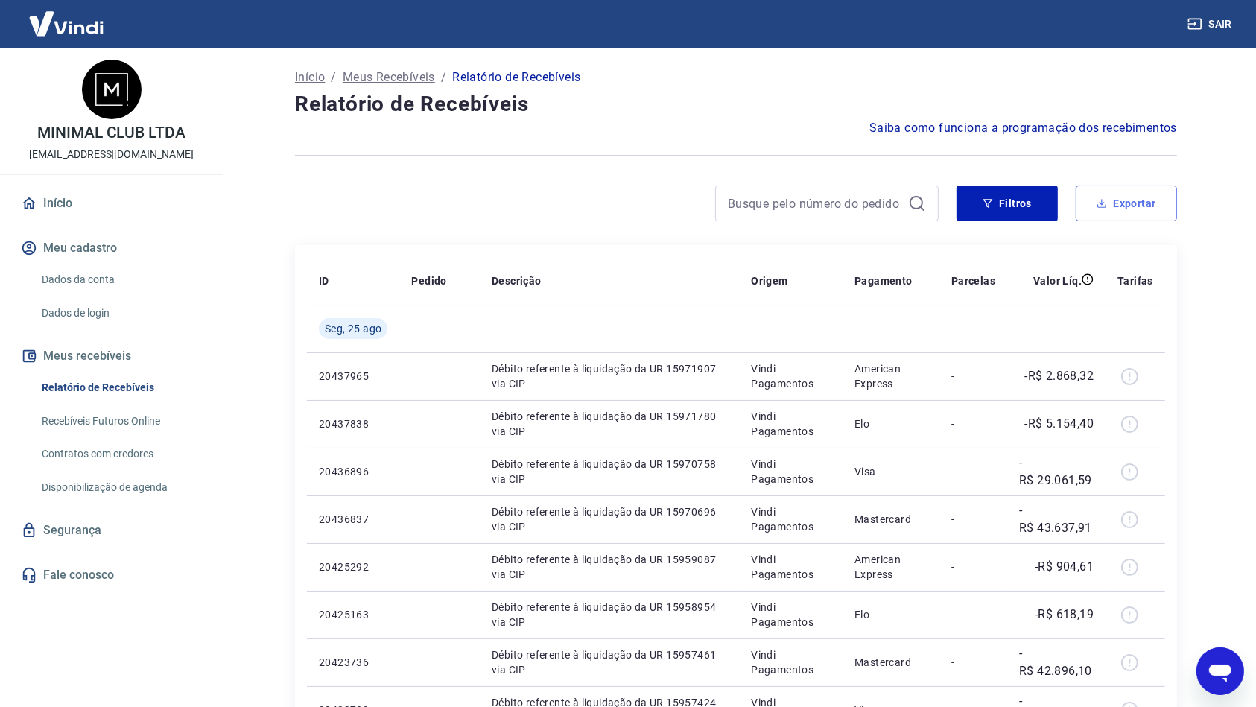
click at [1100, 213] on button "Exportar" at bounding box center [1126, 203] width 101 height 36
type input "[DATE]"
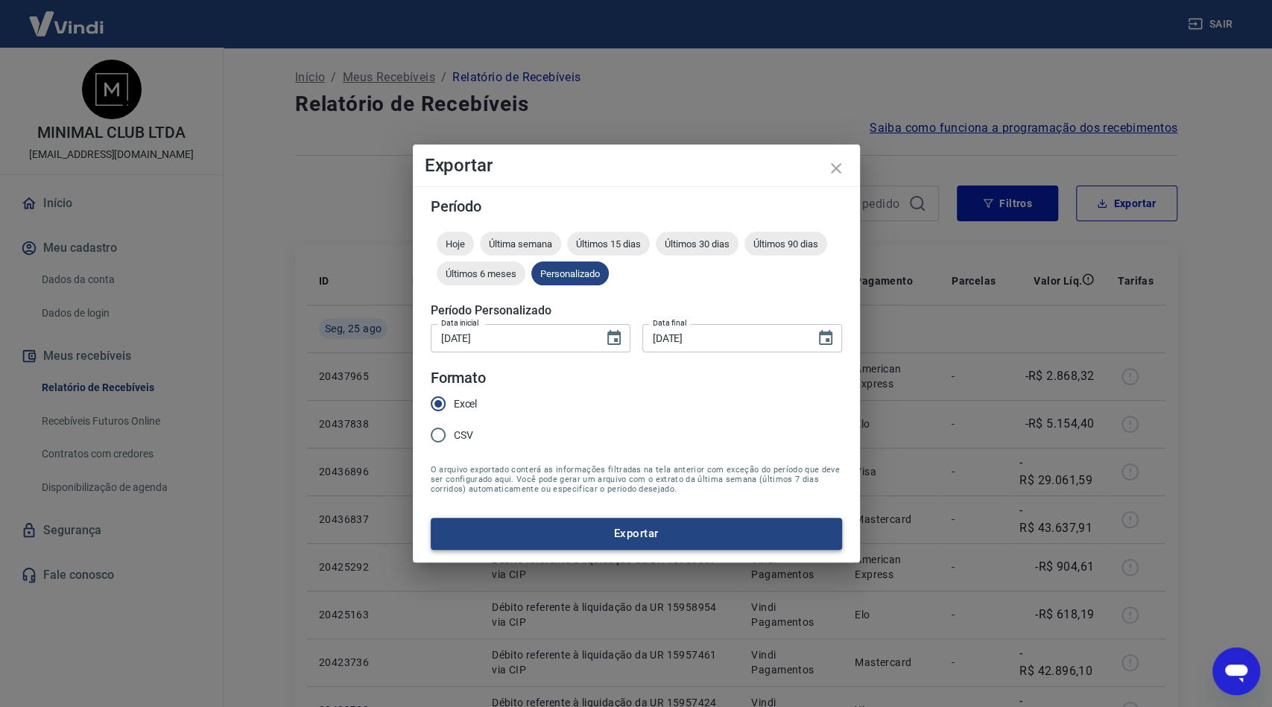
click at [743, 521] on button "Exportar" at bounding box center [636, 533] width 411 height 31
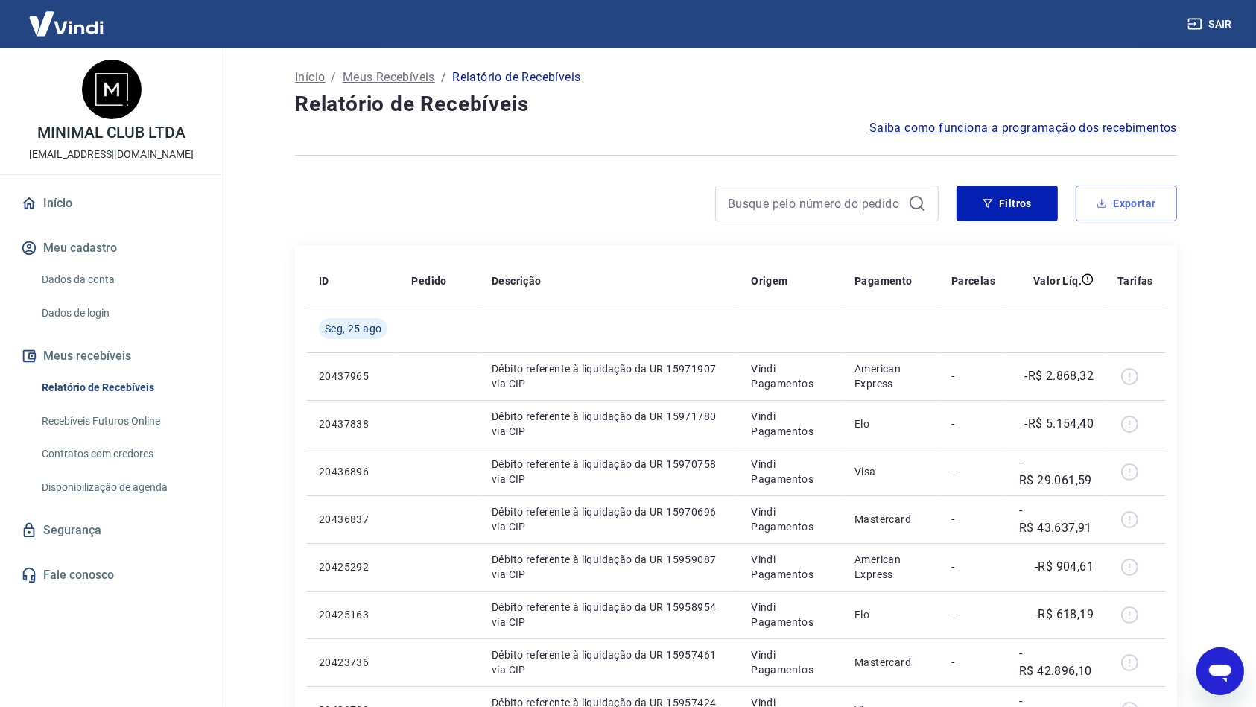
click at [1106, 207] on icon "button" at bounding box center [1102, 203] width 10 height 10
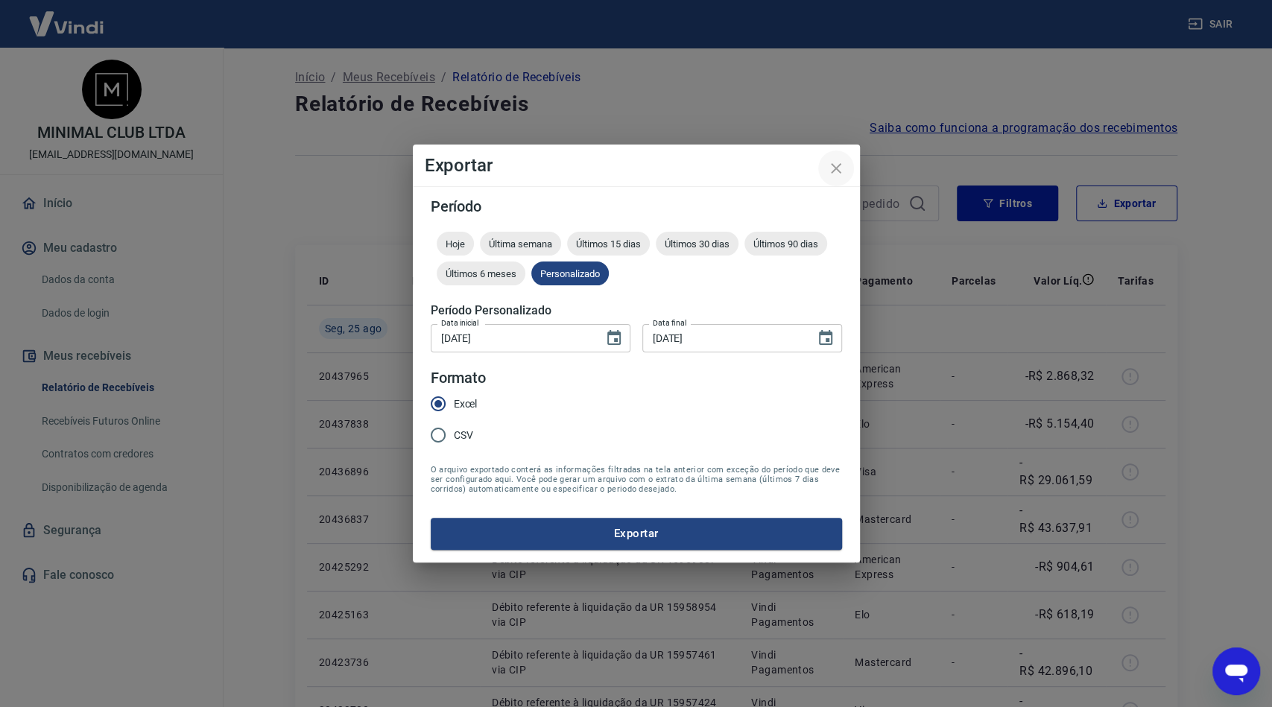
click at [841, 177] on icon "close" at bounding box center [836, 168] width 18 height 18
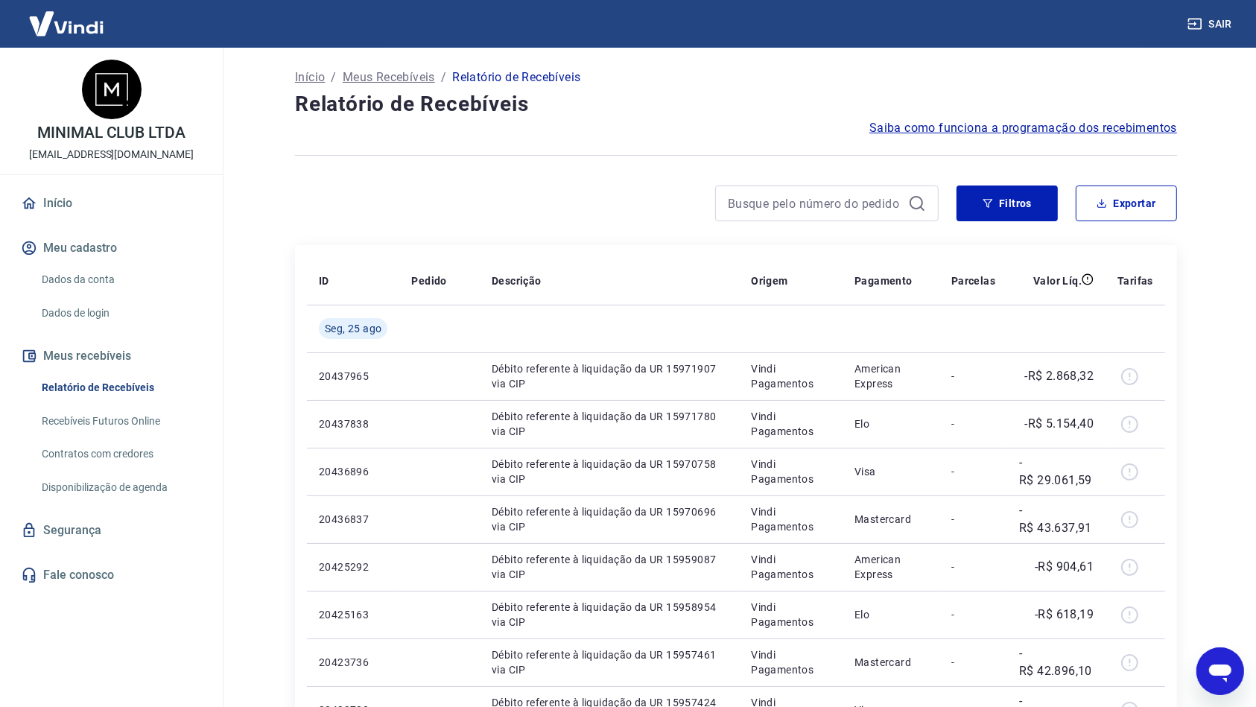
click at [578, 185] on div at bounding box center [617, 203] width 644 height 36
